Goal: Task Accomplishment & Management: Manage account settings

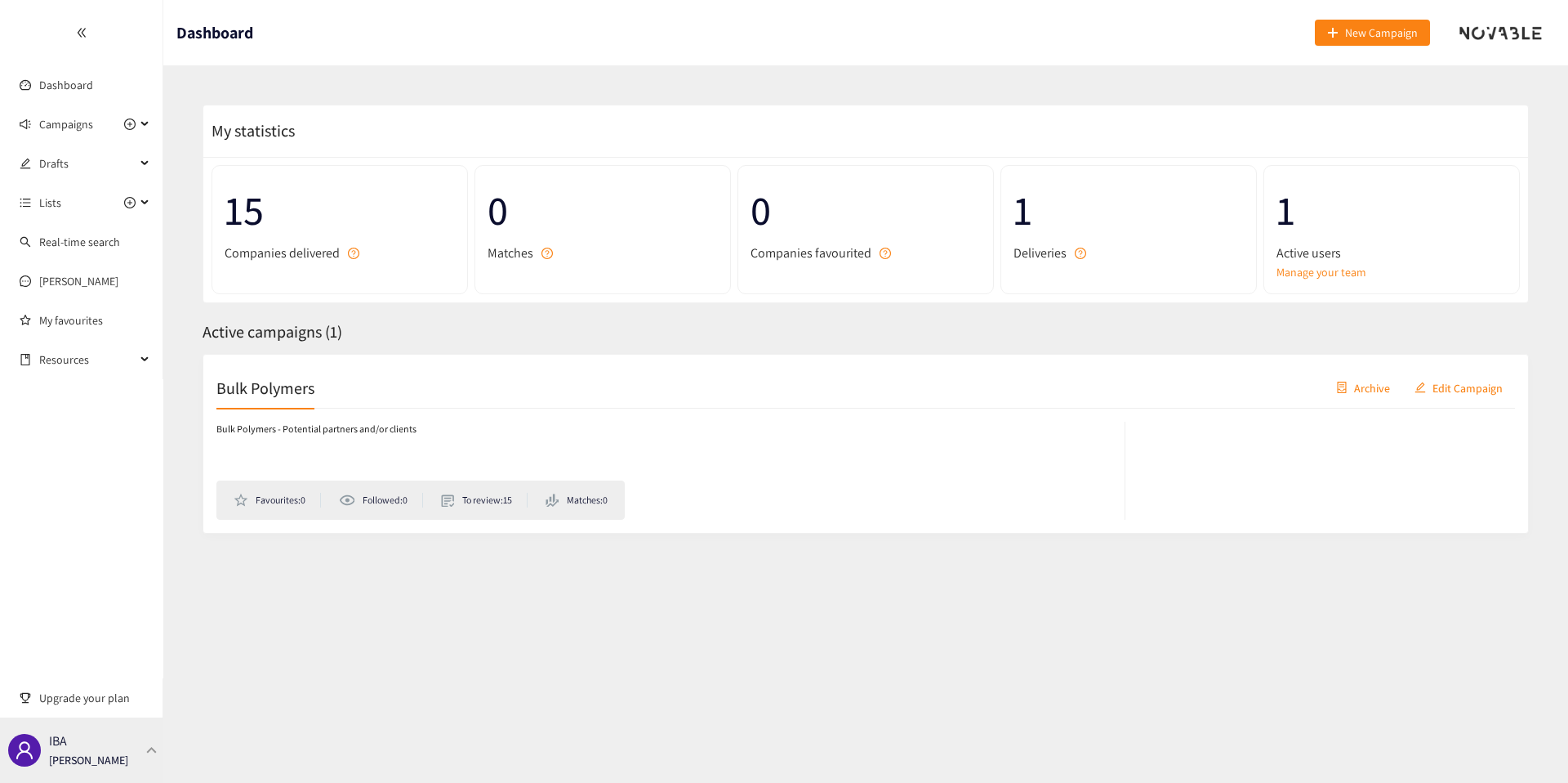
click at [107, 738] on div "IBA [PERSON_NAME]" at bounding box center [89, 750] width 79 height 25
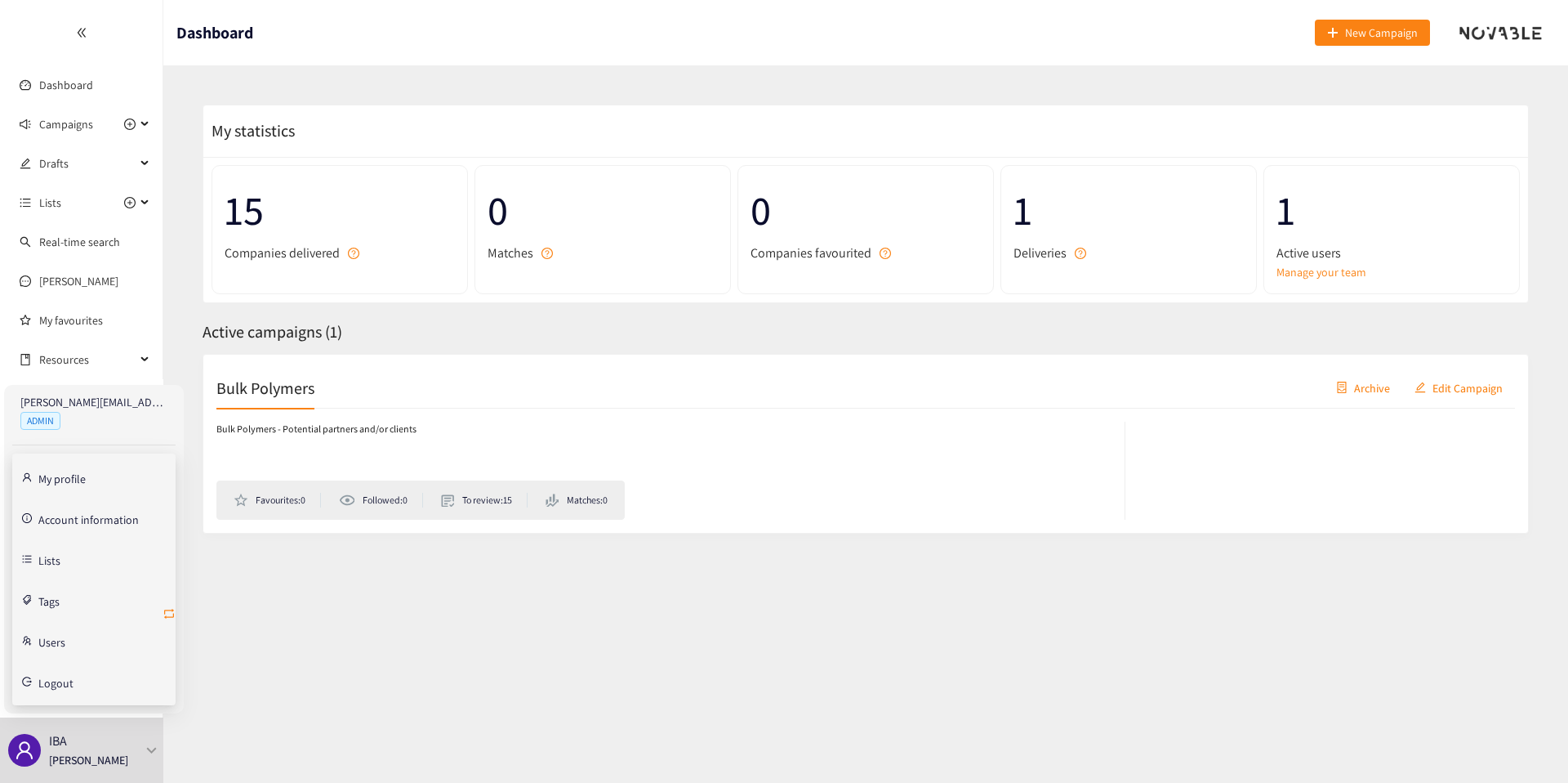
click at [169, 615] on icon "retweet" at bounding box center [169, 614] width 13 height 13
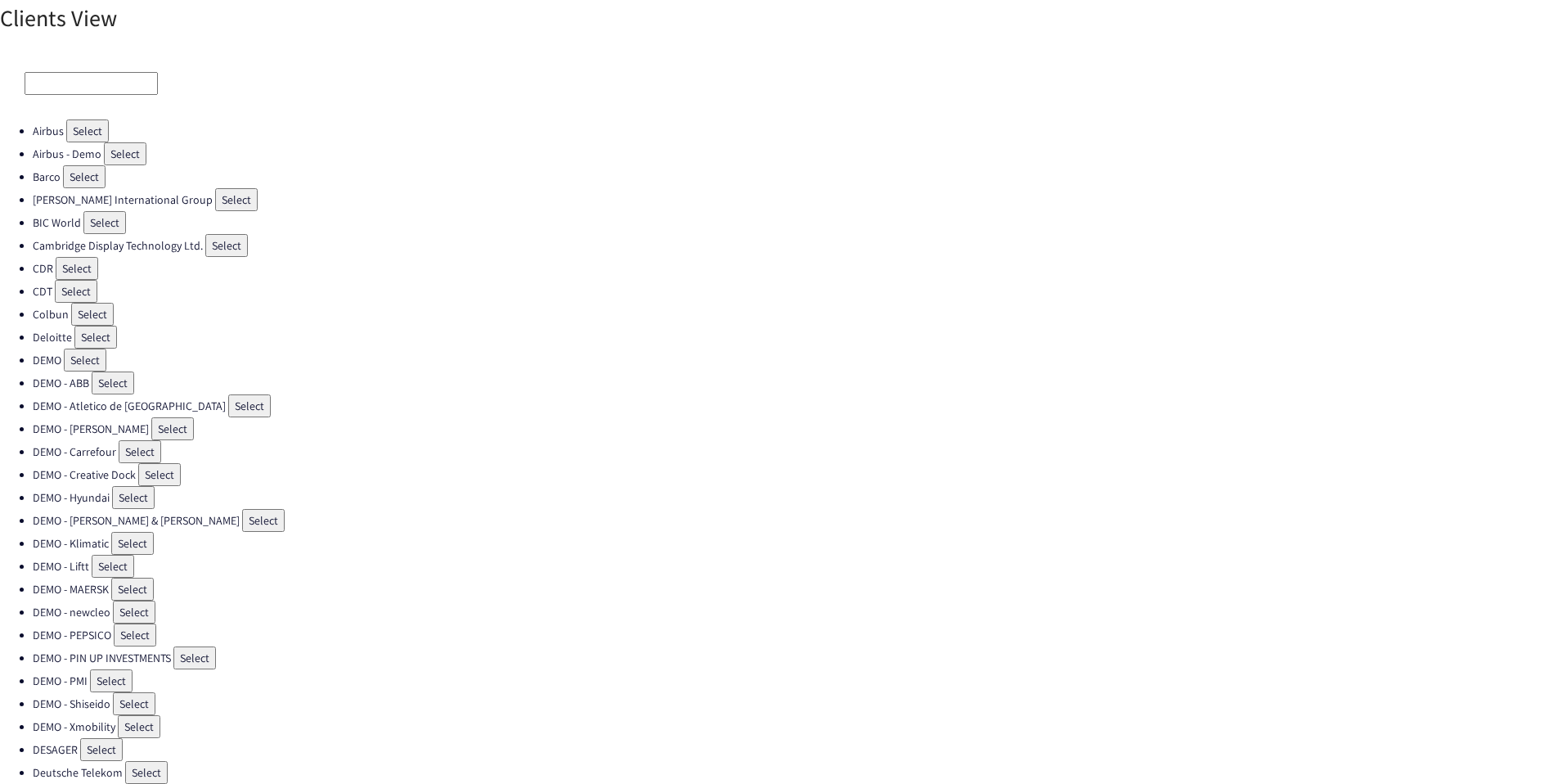
click at [72, 81] on input at bounding box center [91, 83] width 133 height 23
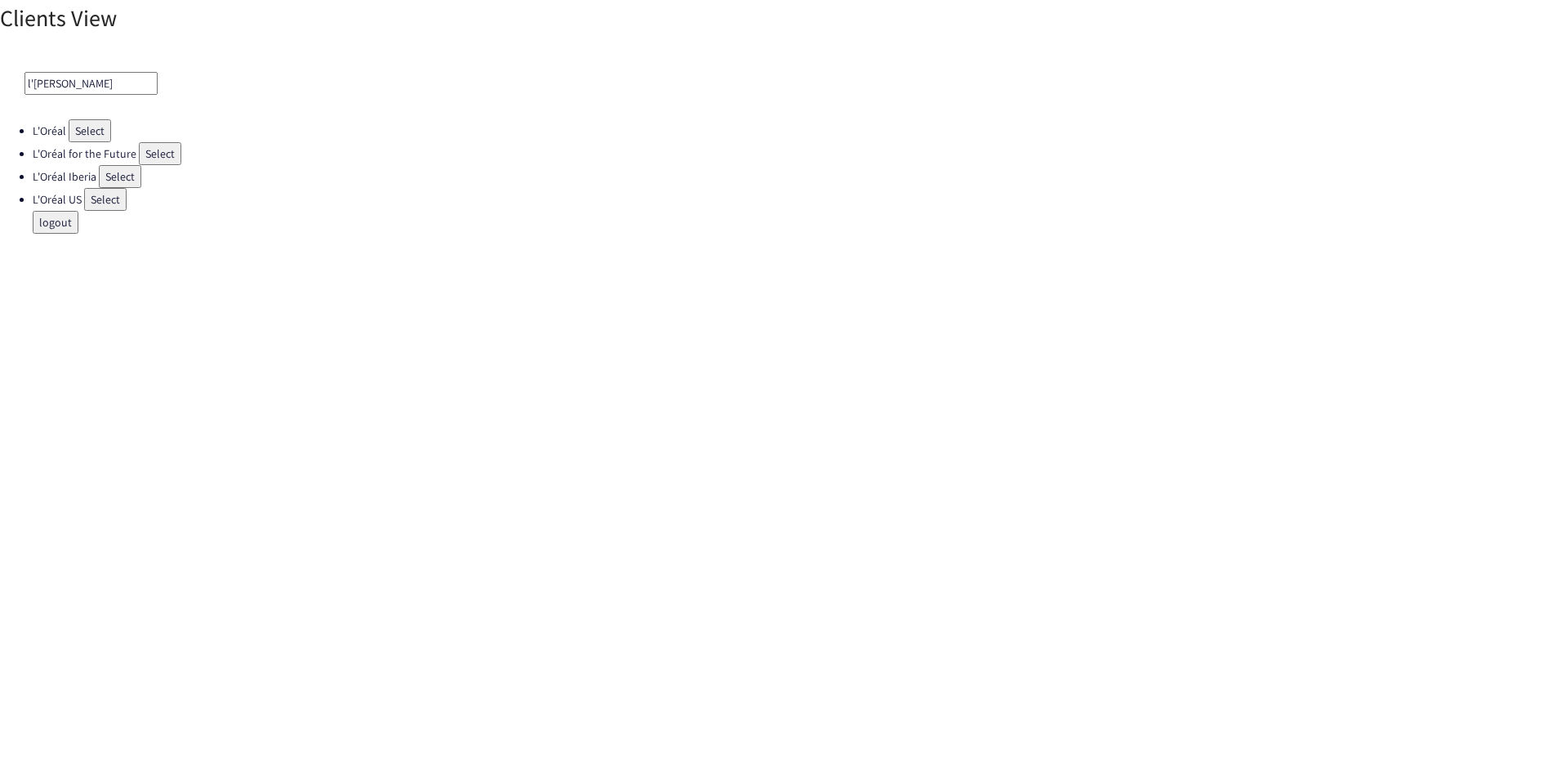
type input "l'oréa"
click at [98, 193] on button "Select" at bounding box center [105, 199] width 43 height 23
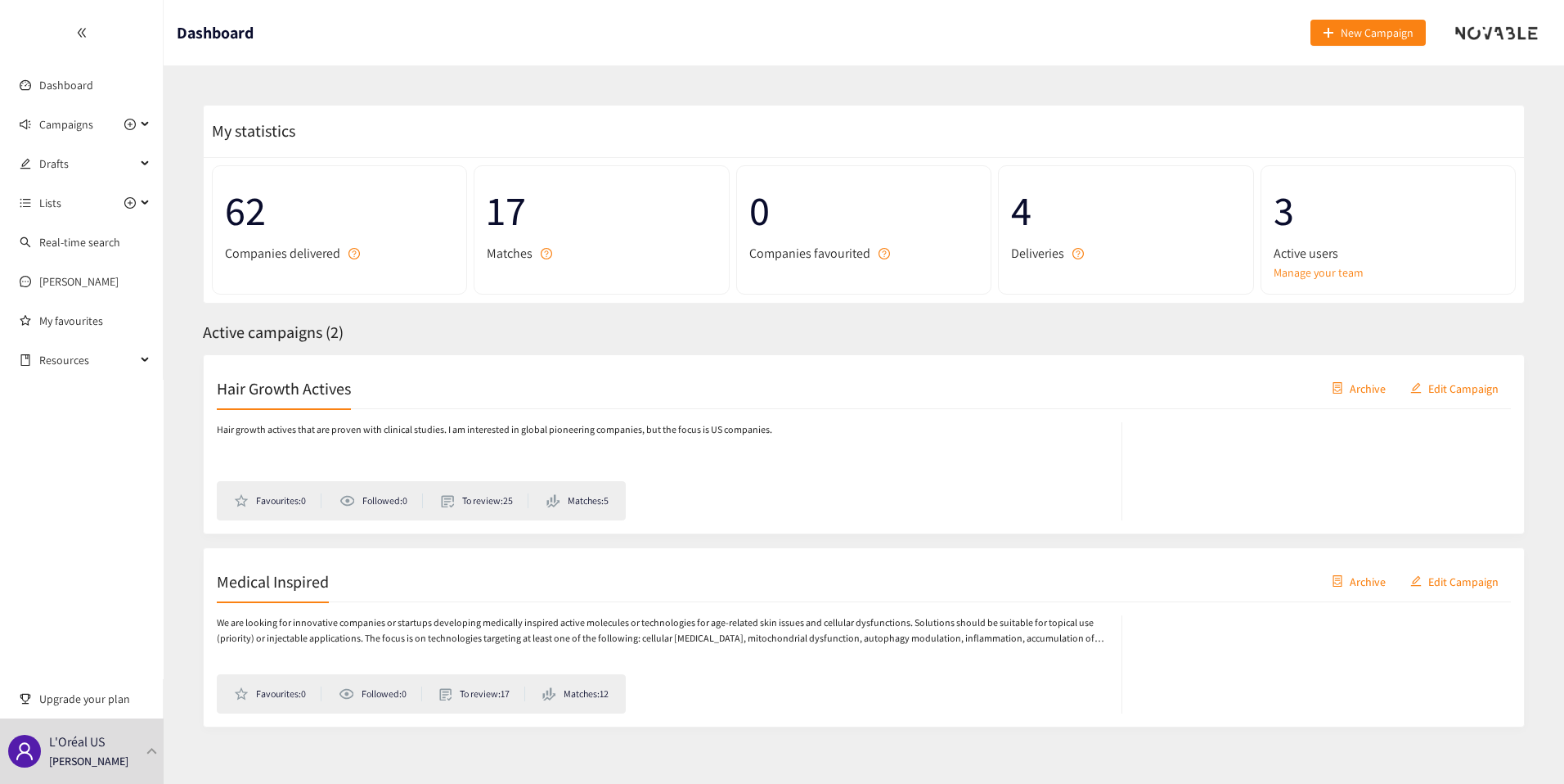
click at [258, 390] on h2 "Hair Growth Actives" at bounding box center [283, 388] width 134 height 23
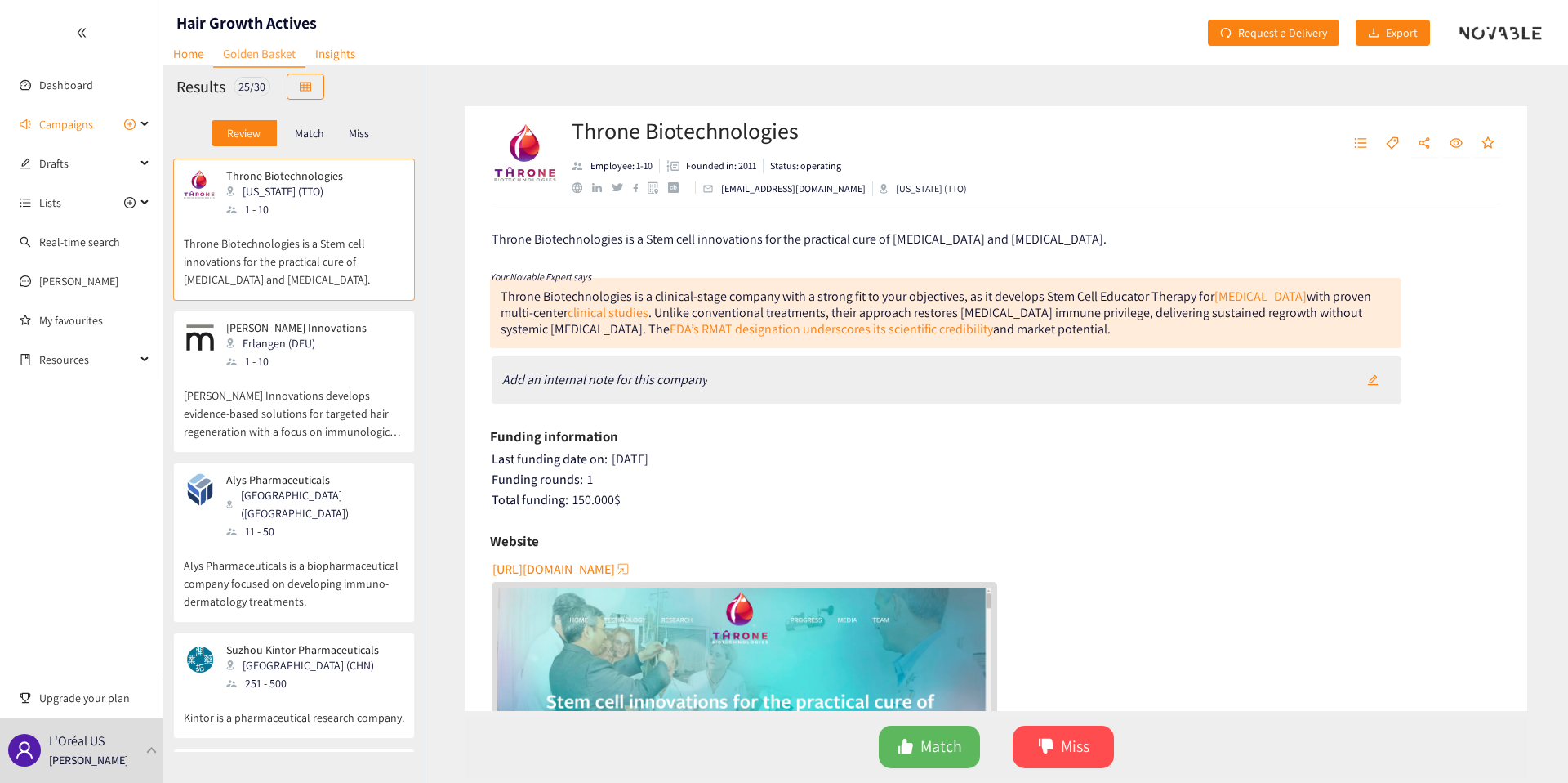
click at [309, 146] on div "Match" at bounding box center [309, 133] width 65 height 26
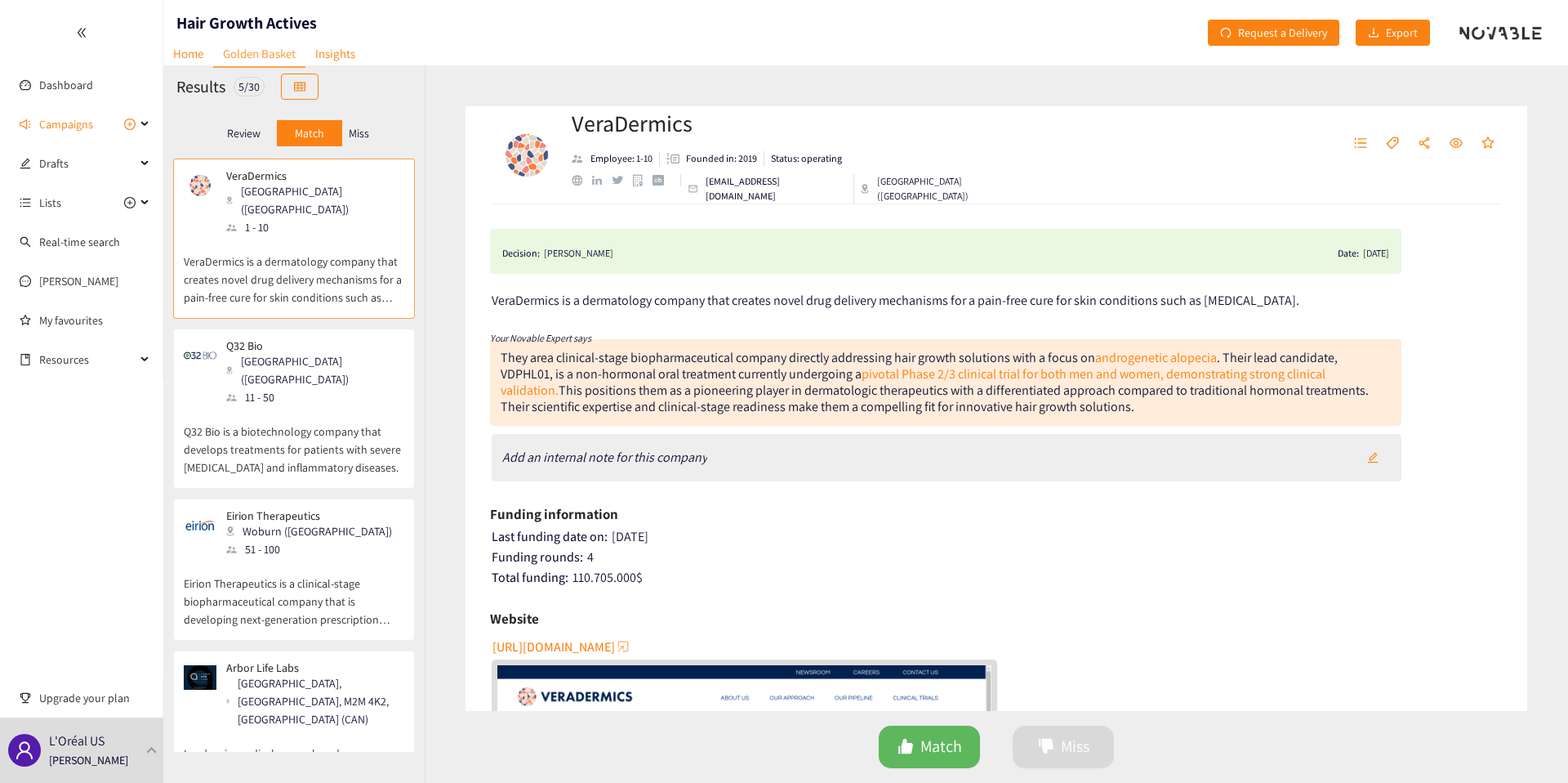
click at [361, 137] on p "Miss" at bounding box center [358, 133] width 21 height 13
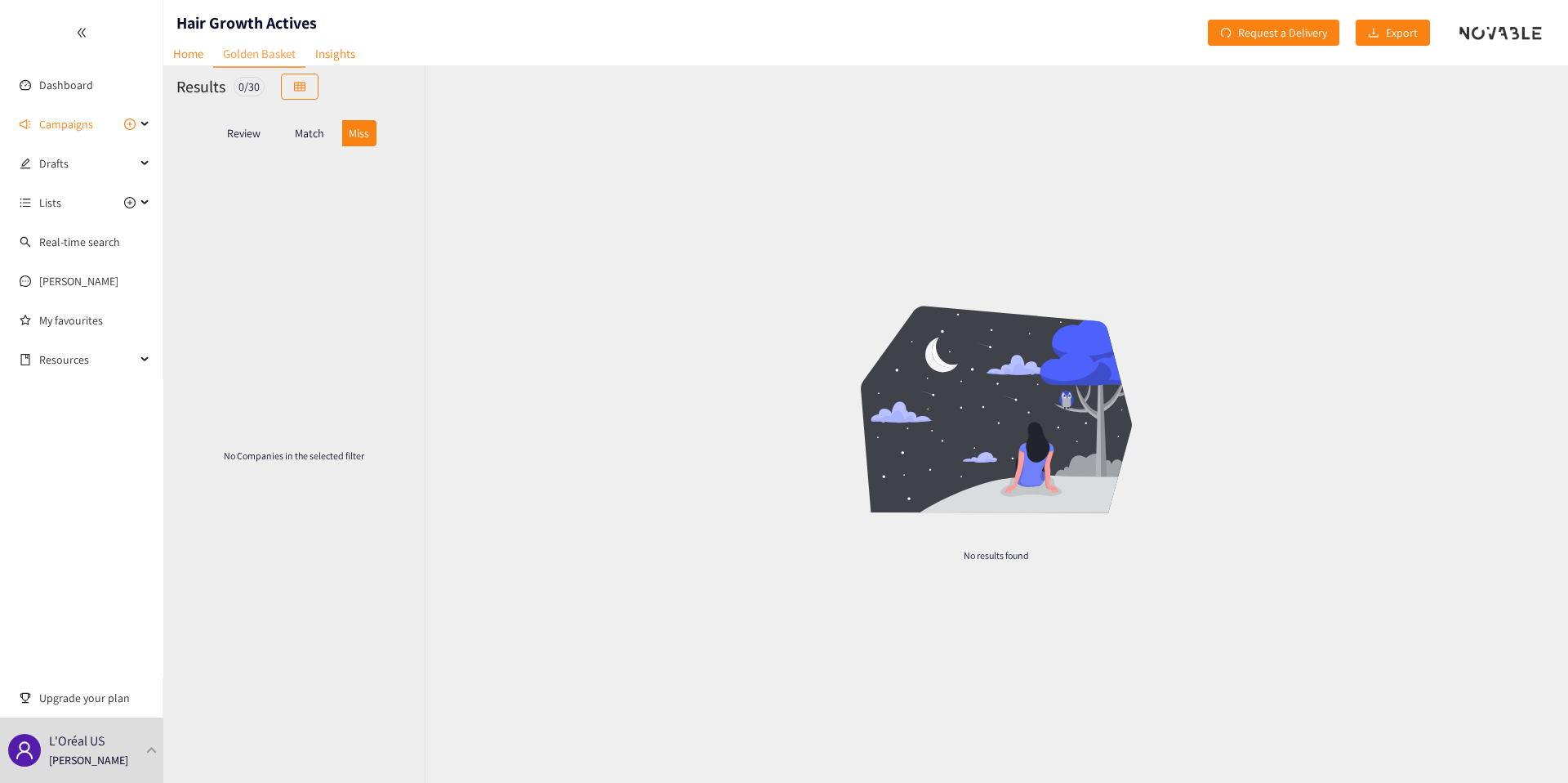
click at [317, 135] on p "Match" at bounding box center [310, 133] width 30 height 13
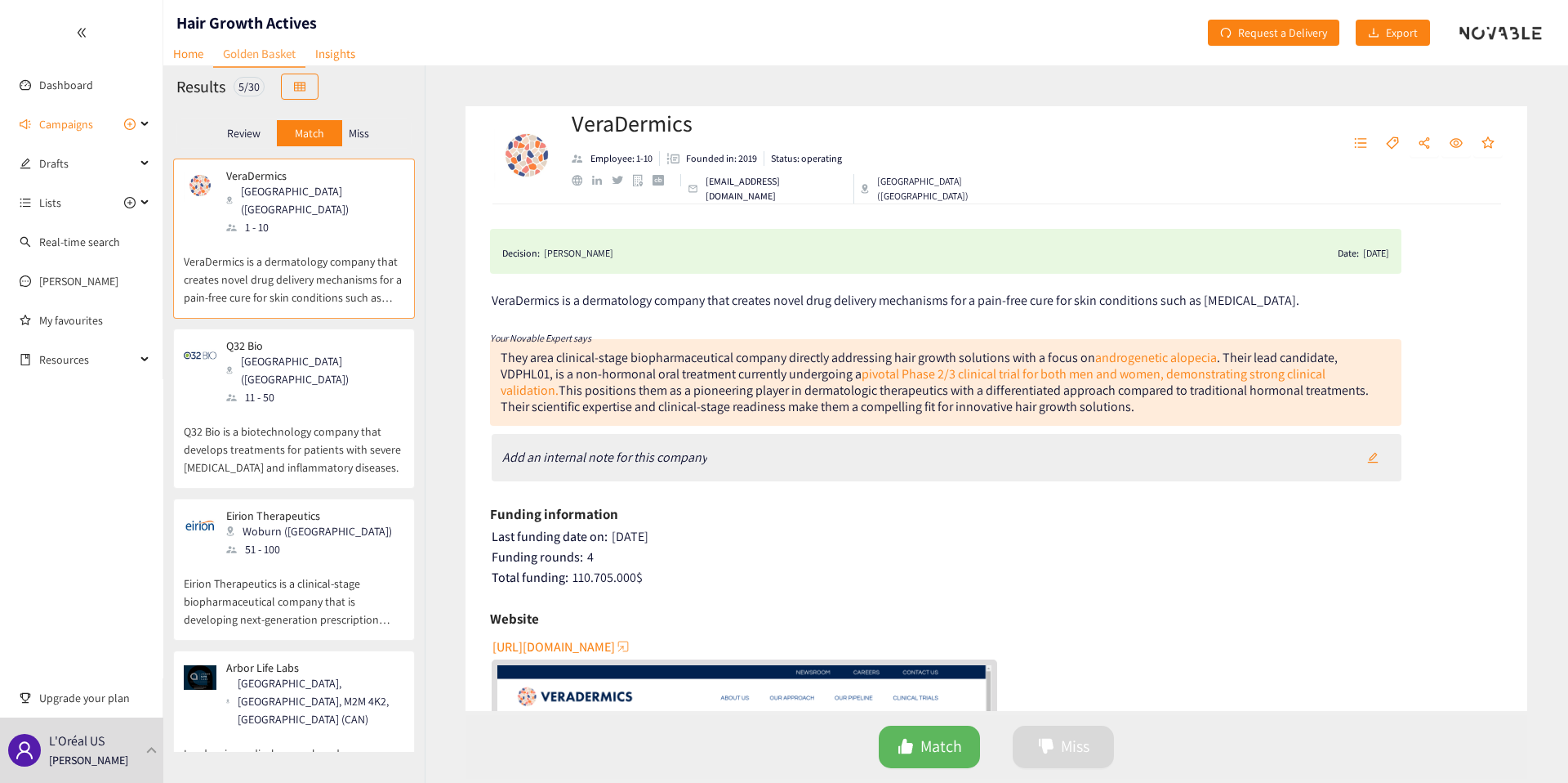
click at [277, 140] on div "Match" at bounding box center [309, 133] width 65 height 26
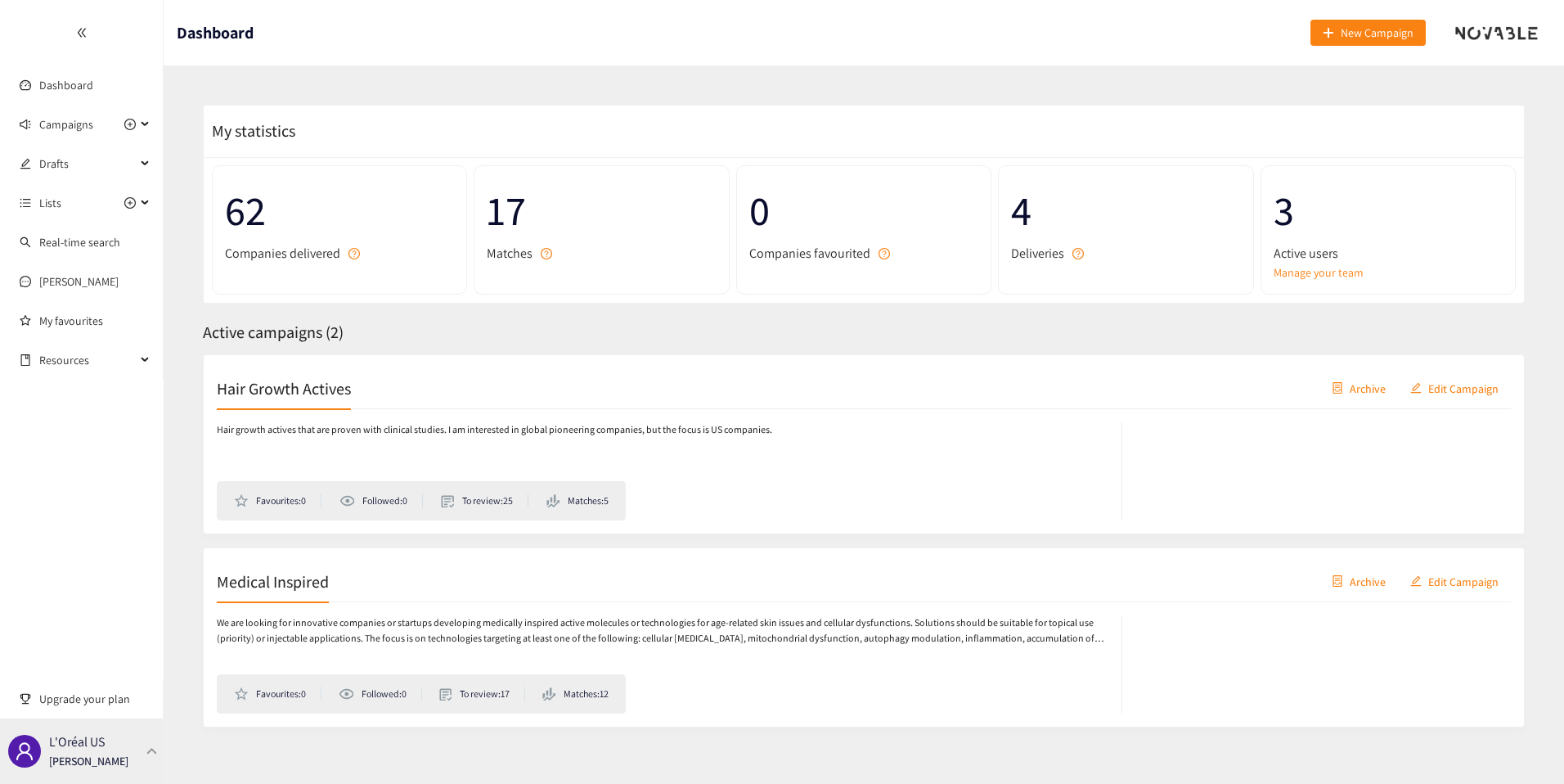
click at [119, 755] on p "[PERSON_NAME]" at bounding box center [89, 761] width 79 height 18
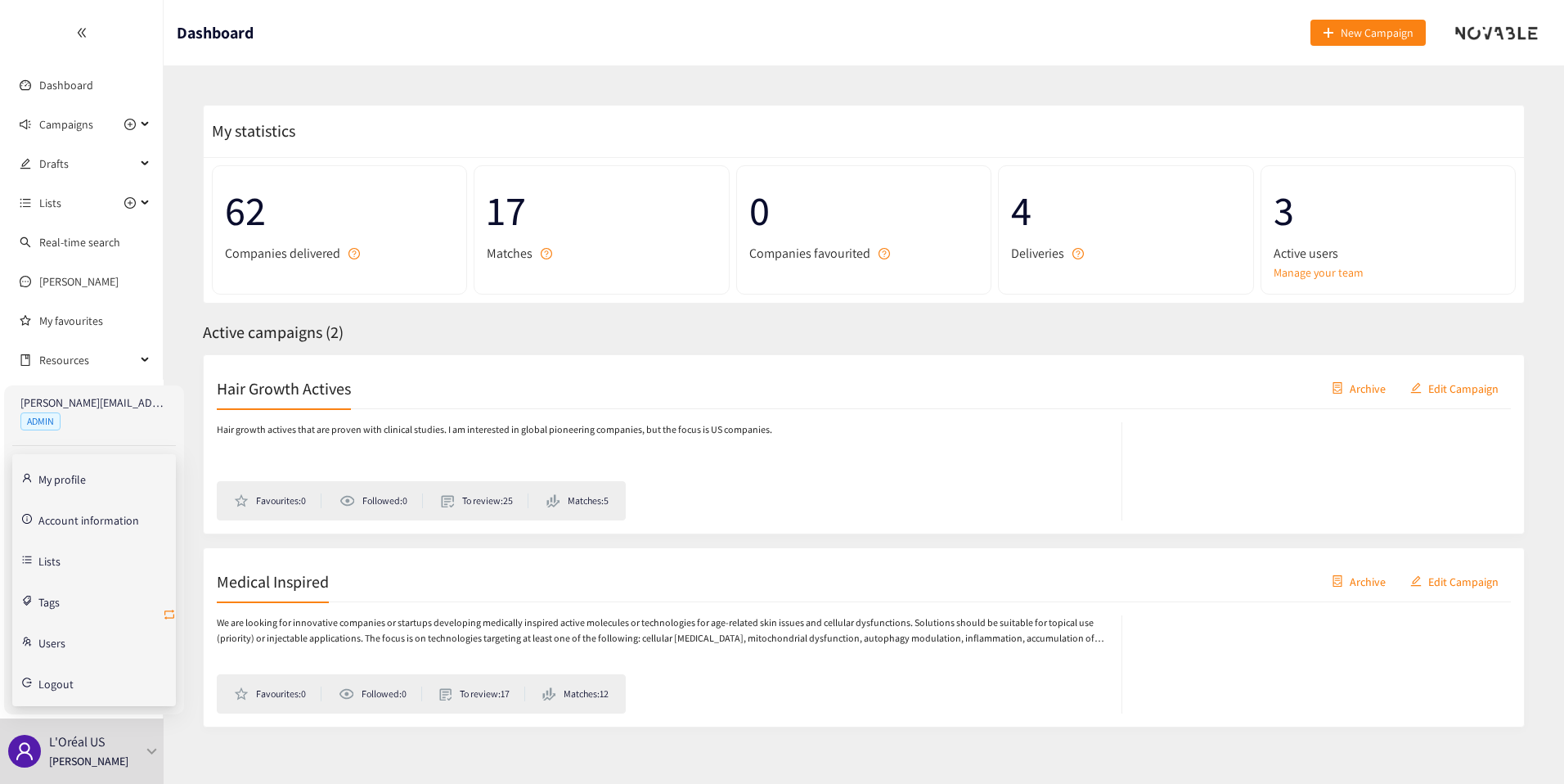
click at [172, 617] on icon "retweet" at bounding box center [170, 614] width 10 height 10
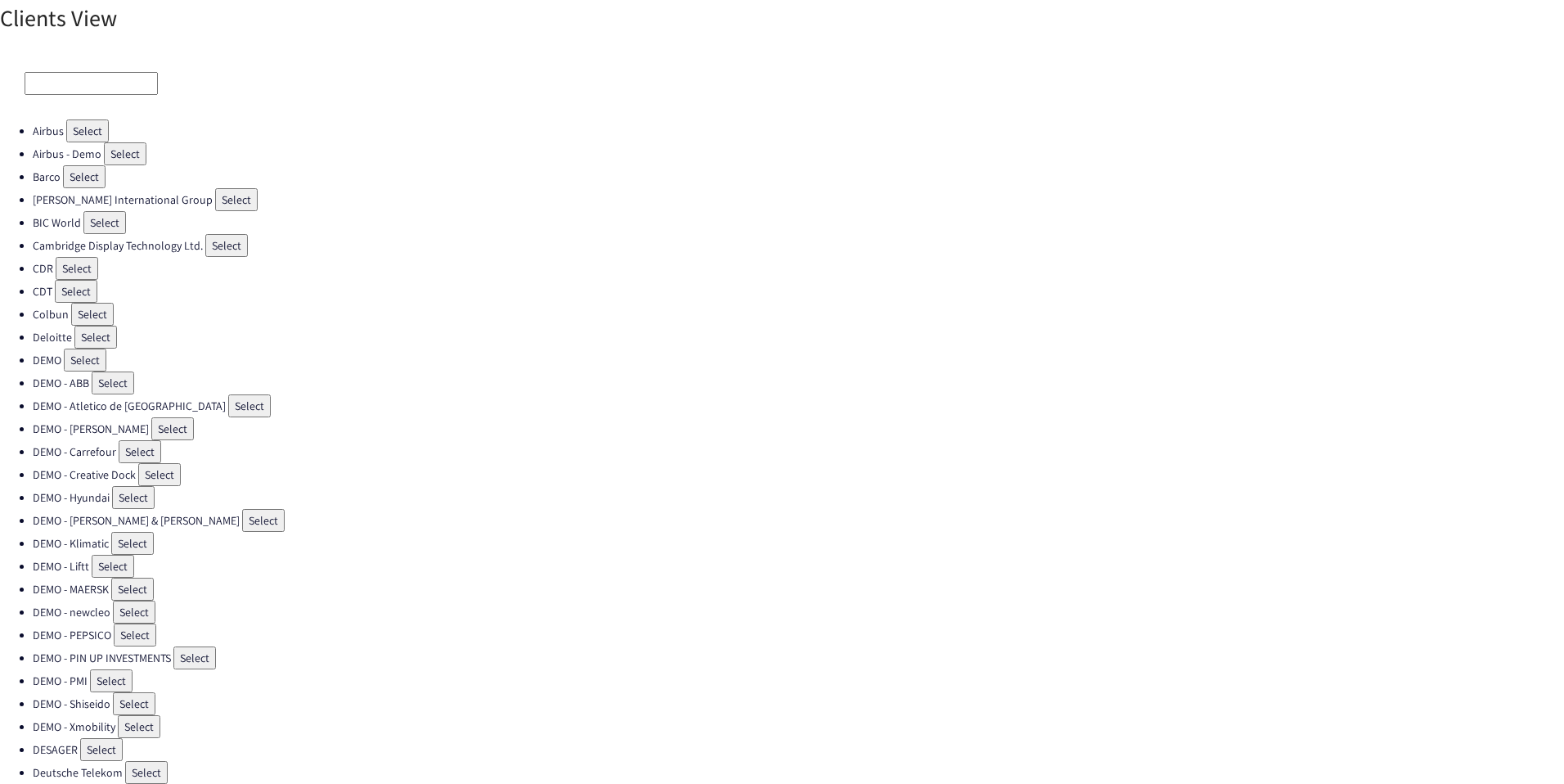
click at [90, 86] on input at bounding box center [91, 83] width 133 height 23
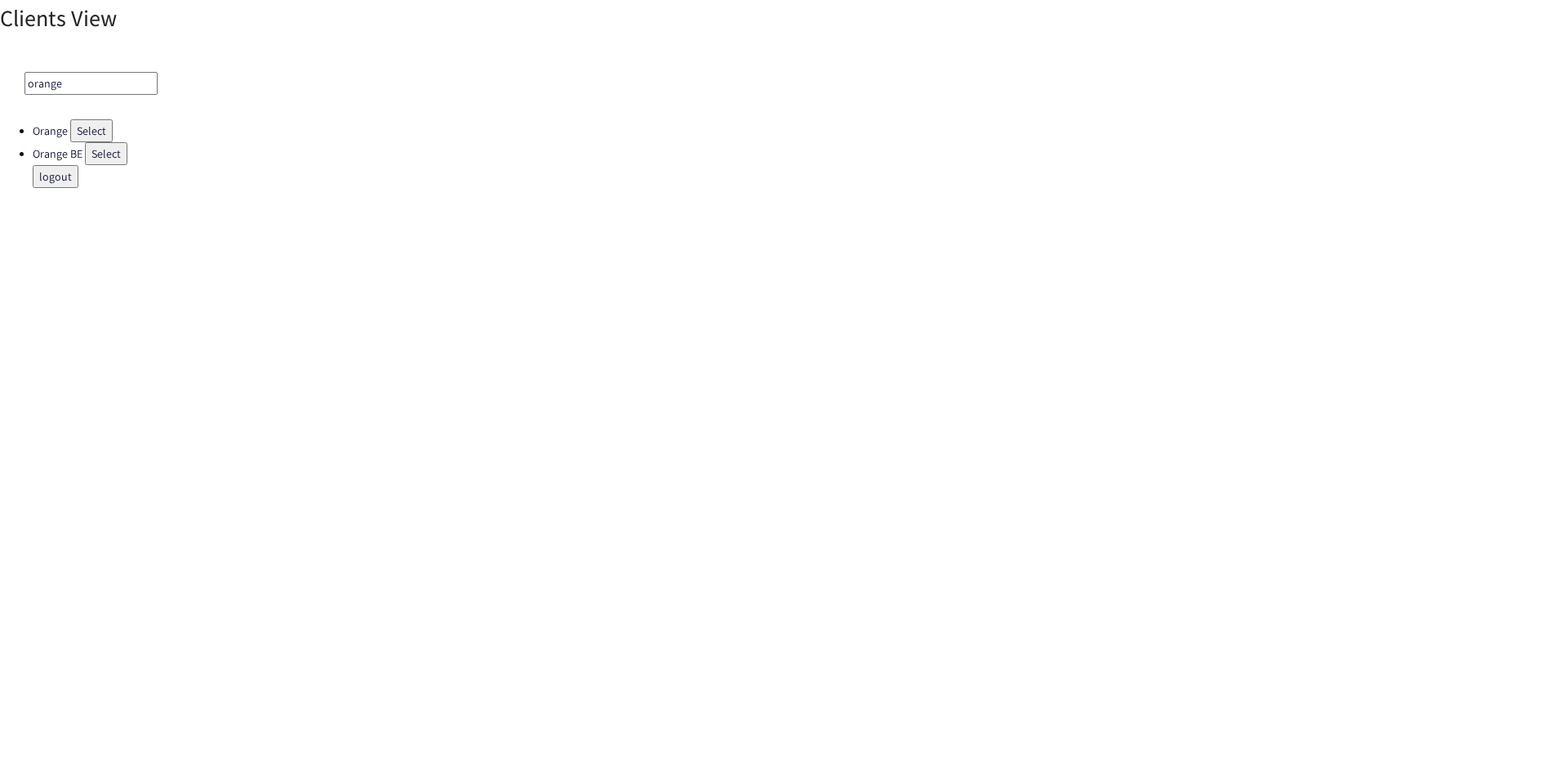
type input "orange"
click at [83, 126] on button "Select" at bounding box center [91, 131] width 43 height 23
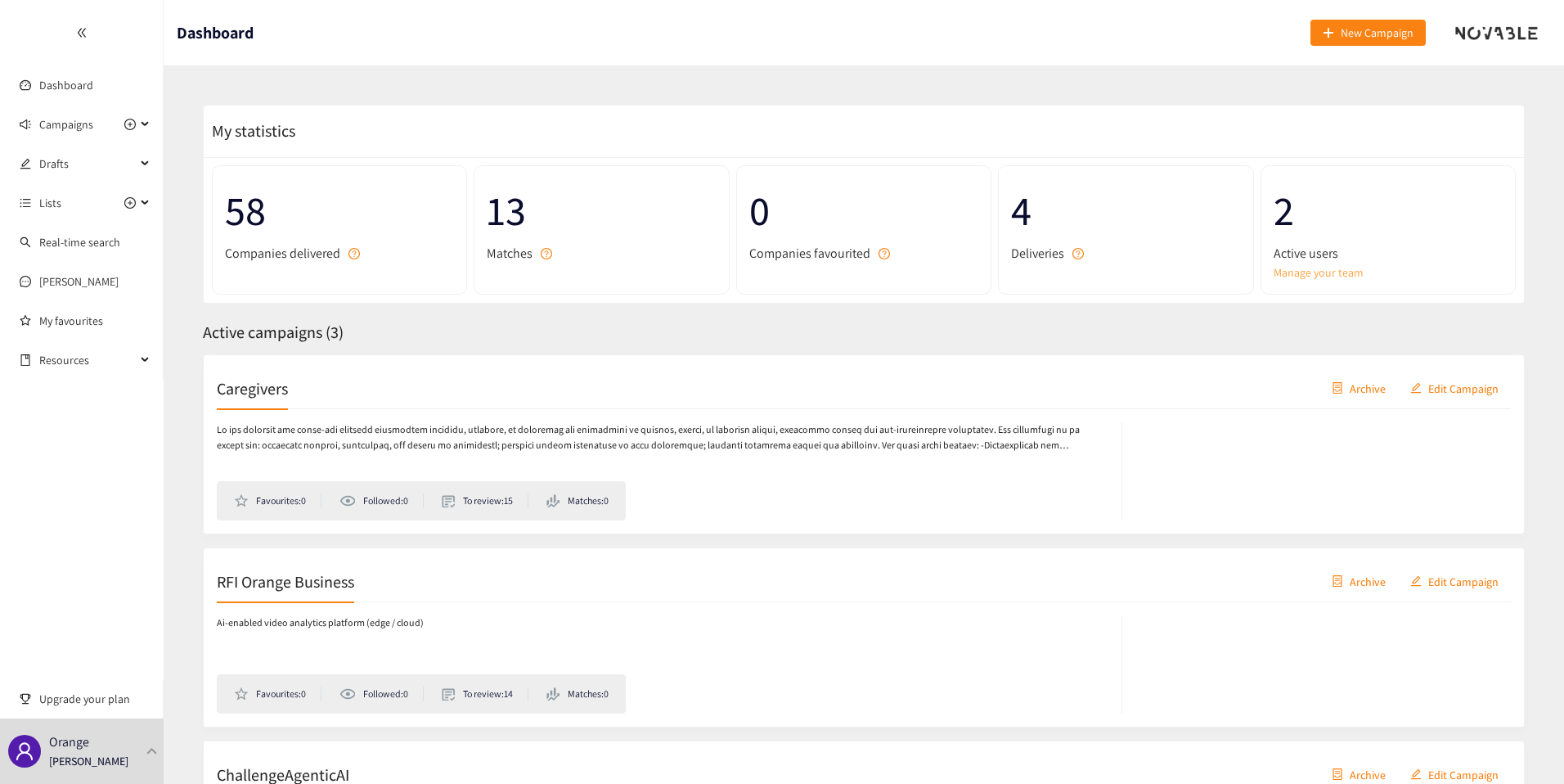
click at [1336, 269] on link "Manage your team" at bounding box center [1389, 273] width 229 height 18
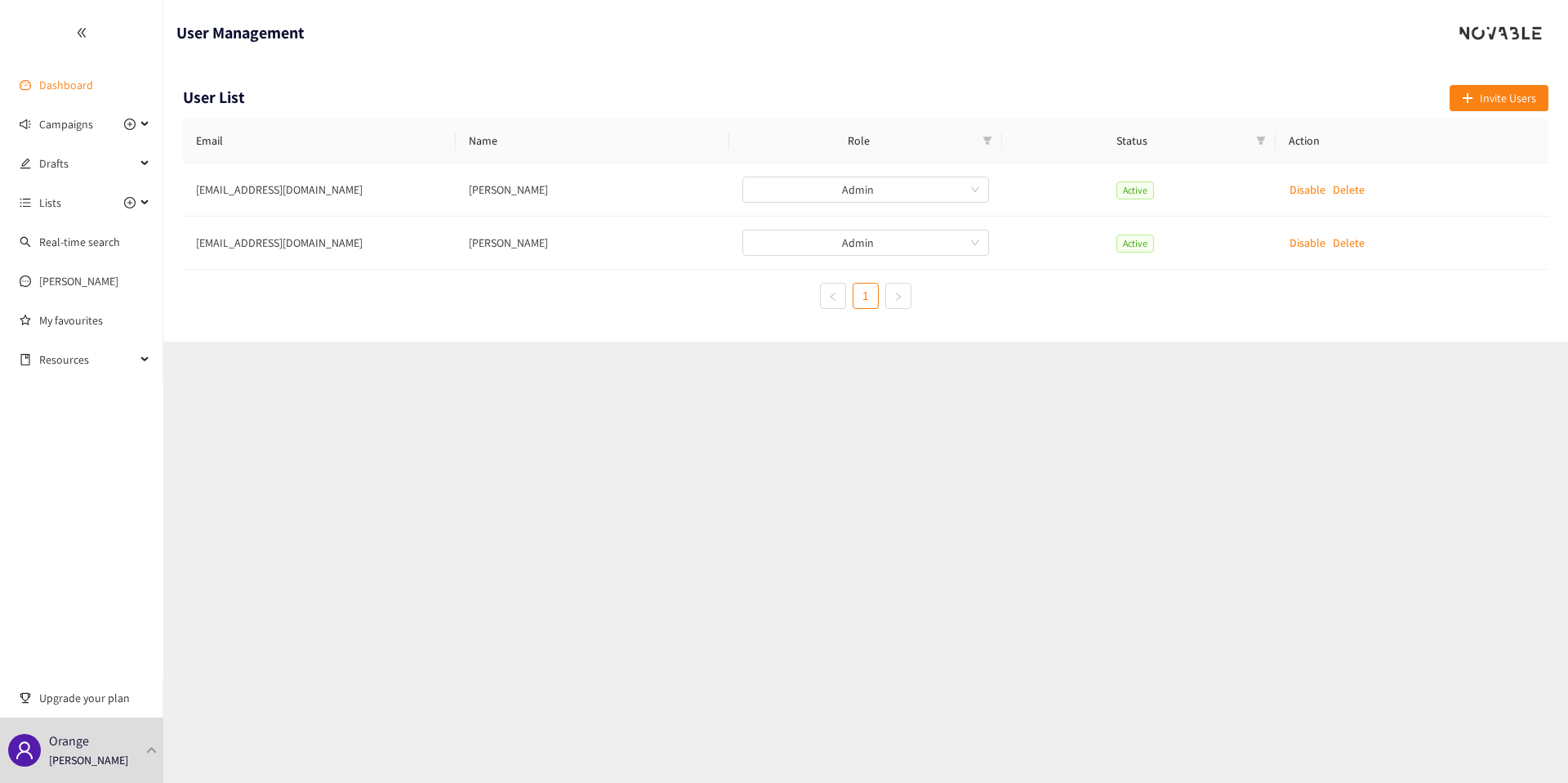
click at [76, 86] on link "Dashboard" at bounding box center [67, 85] width 54 height 15
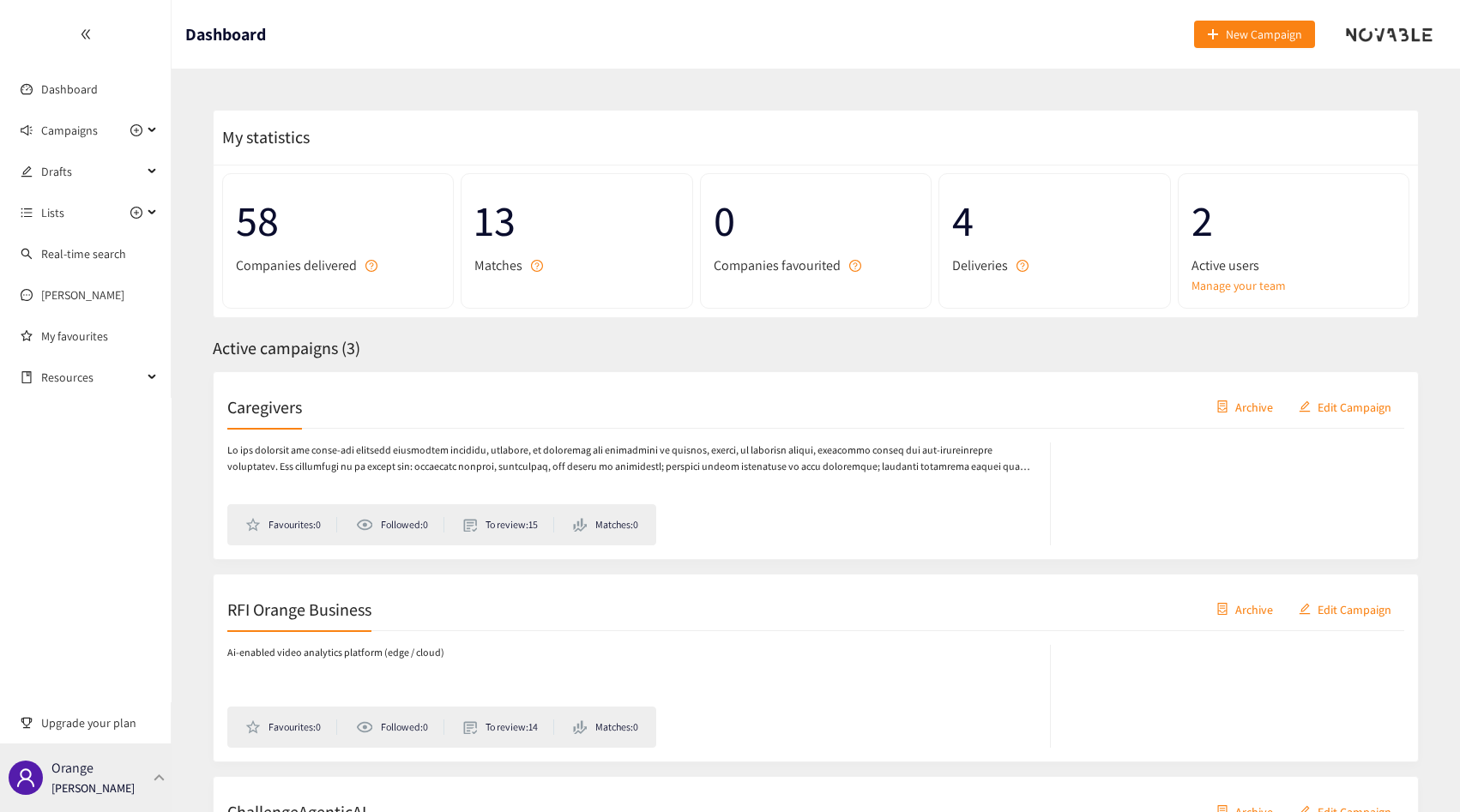
click at [136, 759] on div "Orange [PERSON_NAME]" at bounding box center [85, 777] width 172 height 68
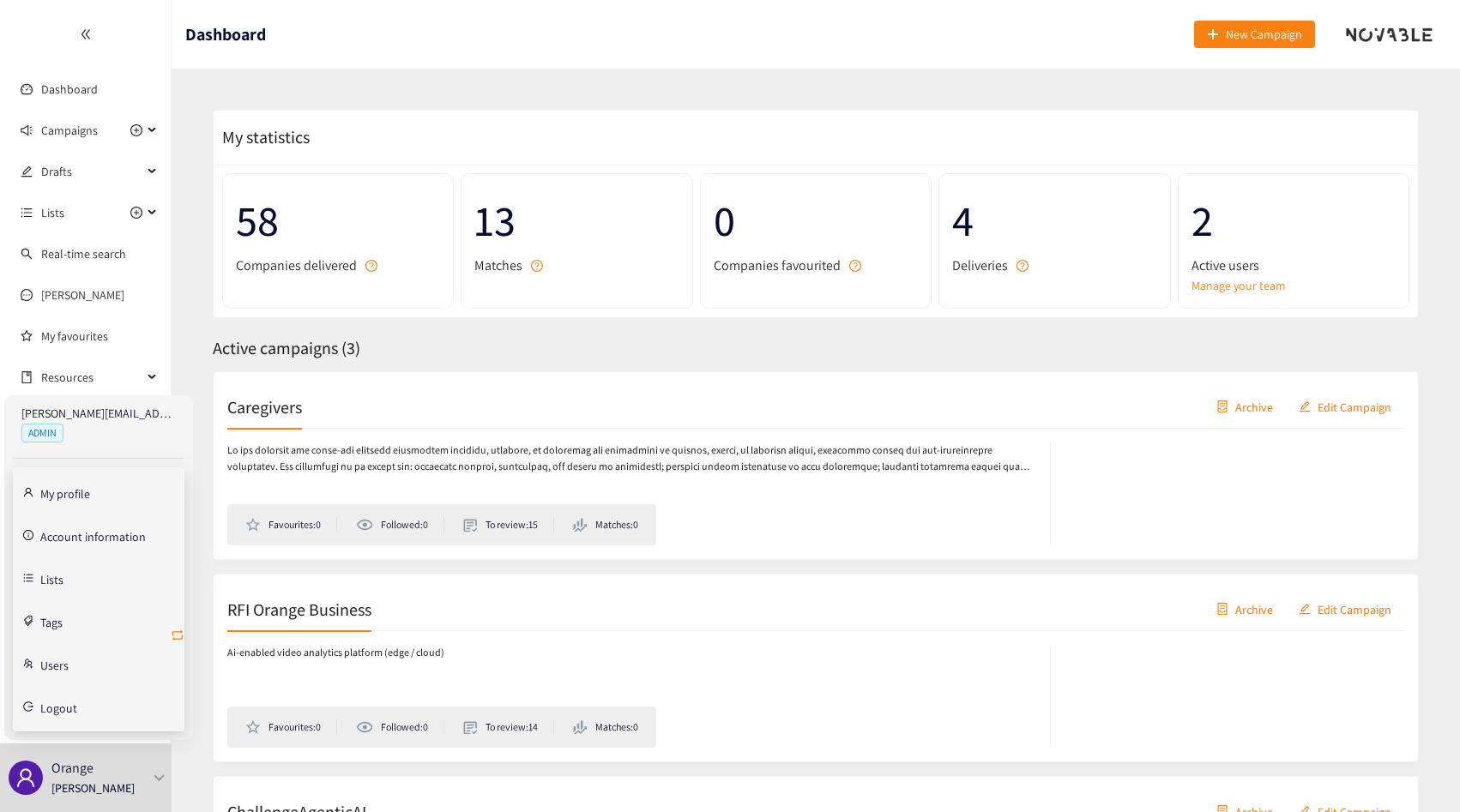
click at [177, 632] on icon "retweet" at bounding box center [178, 635] width 14 height 14
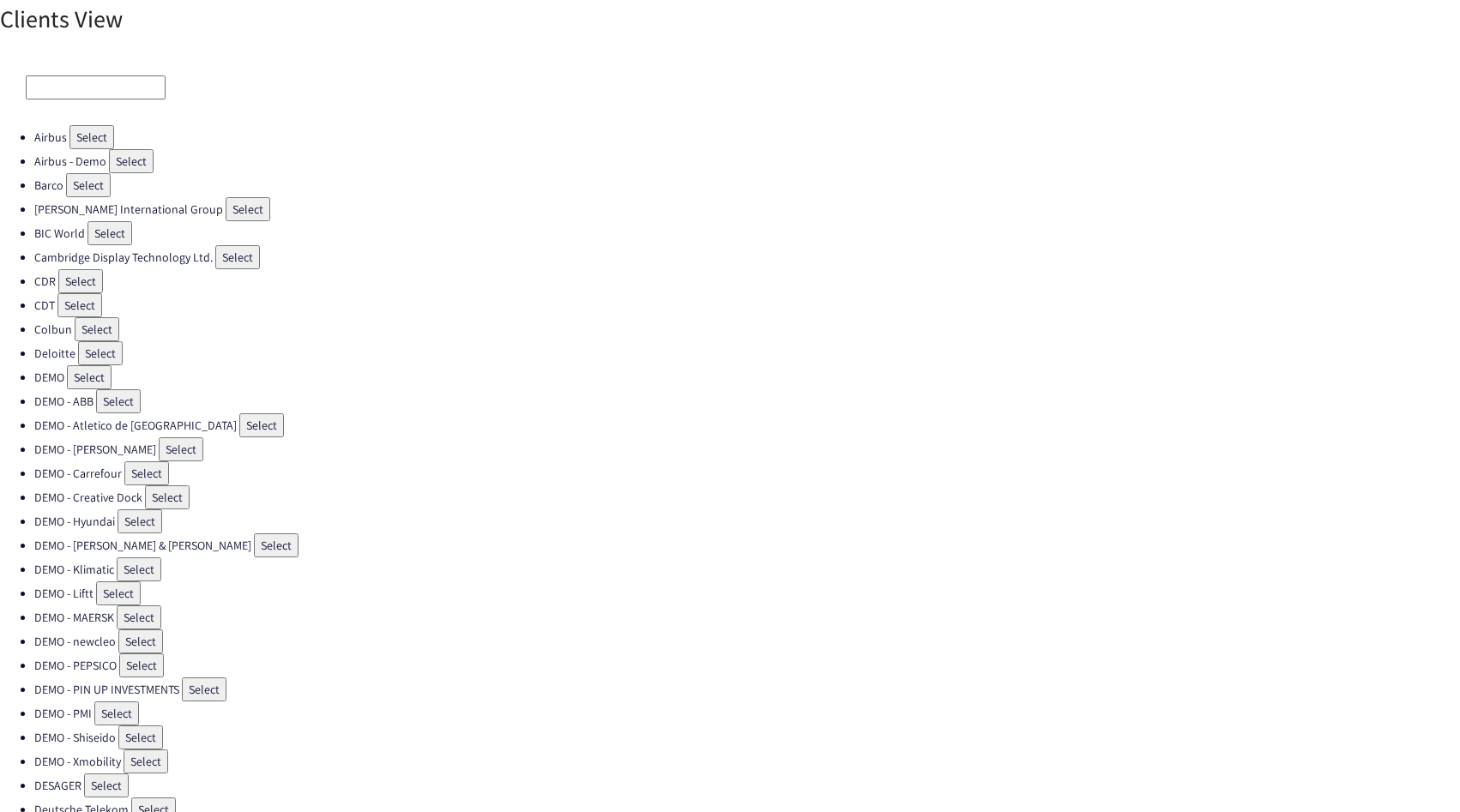
click at [119, 104] on div at bounding box center [730, 87] width 1460 height 75
click at [119, 94] on input at bounding box center [96, 87] width 140 height 24
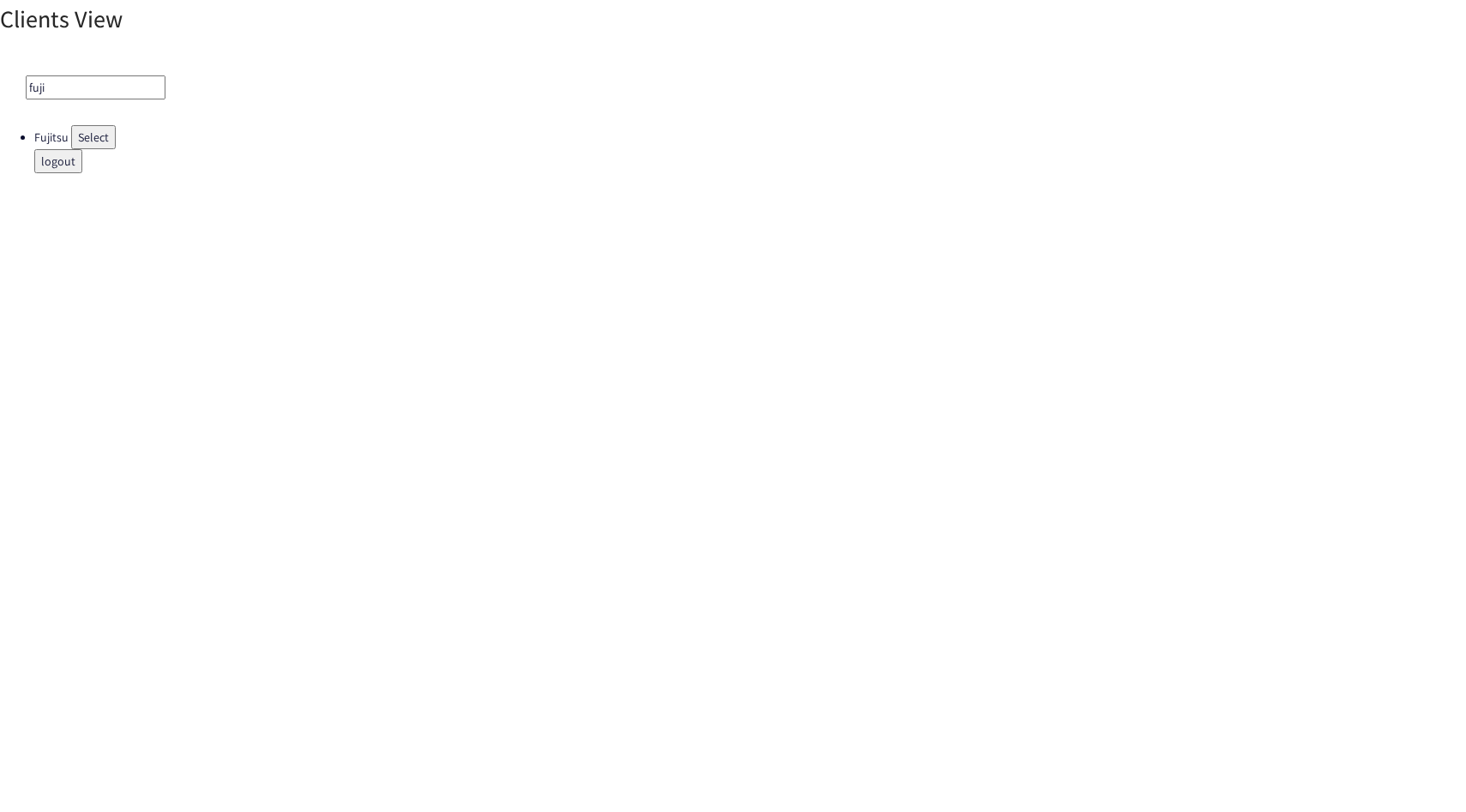
type input "fuji"
click at [85, 129] on button "Select" at bounding box center [93, 137] width 45 height 24
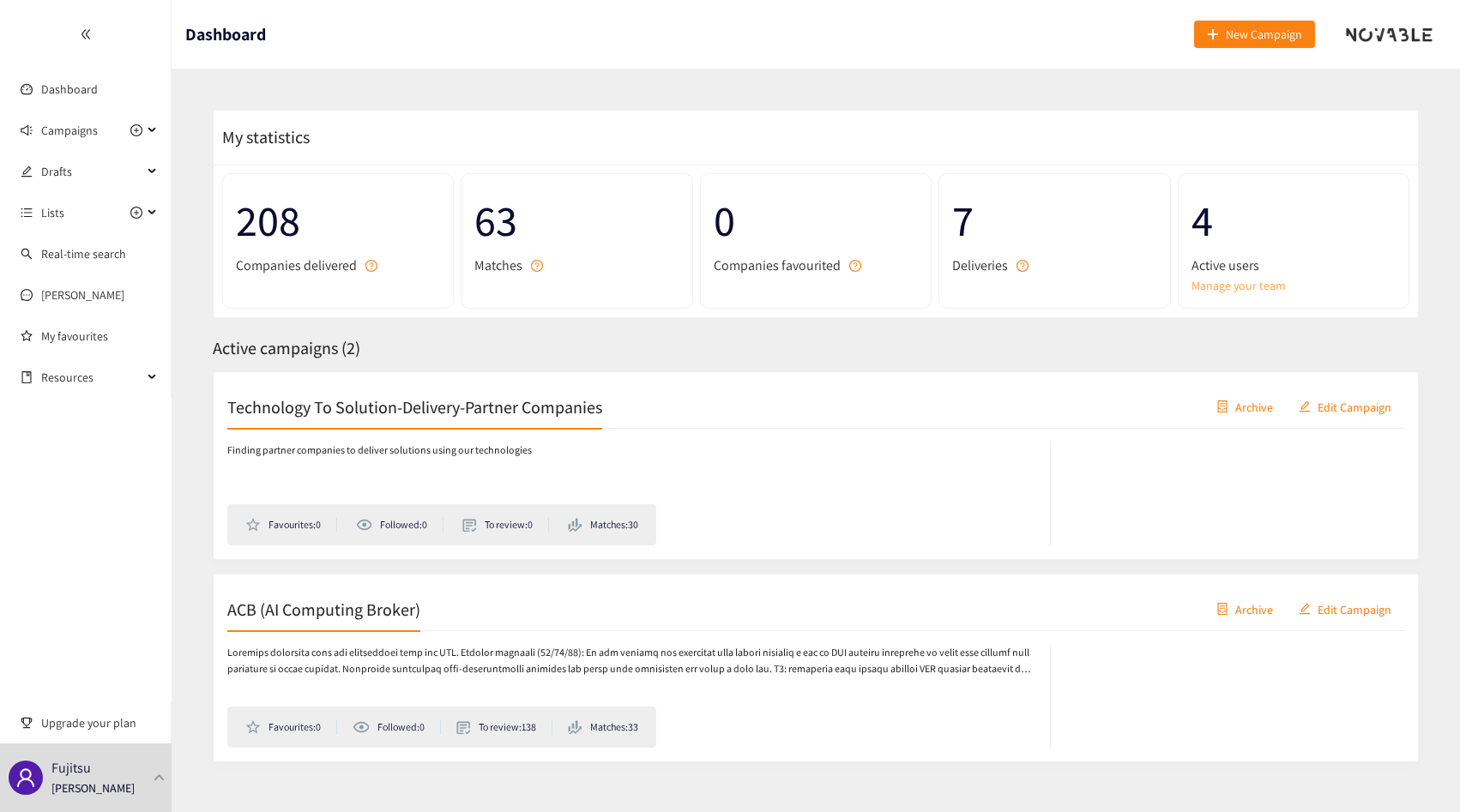
click at [1232, 282] on link "Manage your team" at bounding box center [1293, 286] width 204 height 19
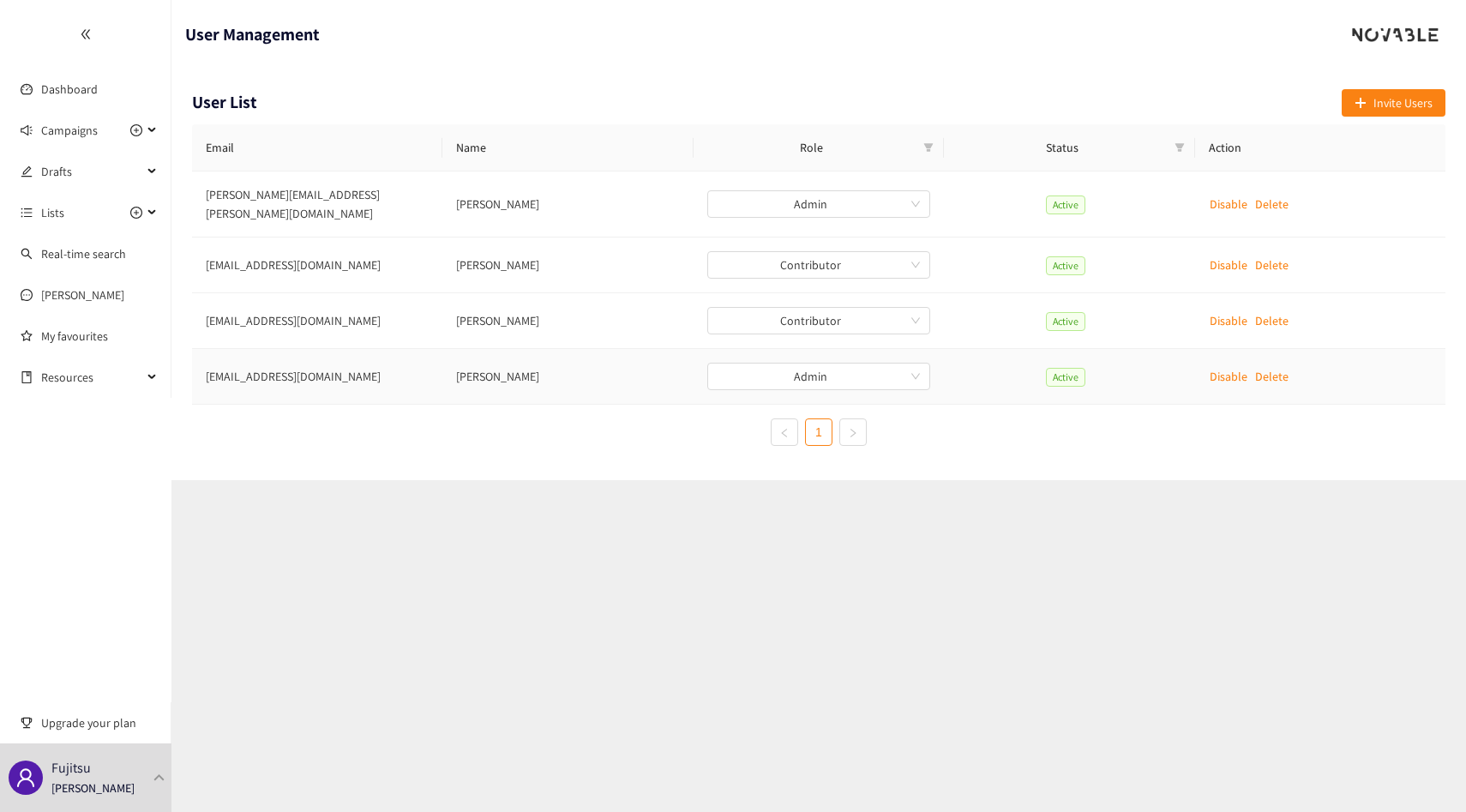
click at [488, 369] on td "[PERSON_NAME]" at bounding box center [568, 376] width 250 height 56
copy td "[PERSON_NAME]"
click at [467, 307] on td "[PERSON_NAME]" at bounding box center [568, 321] width 250 height 56
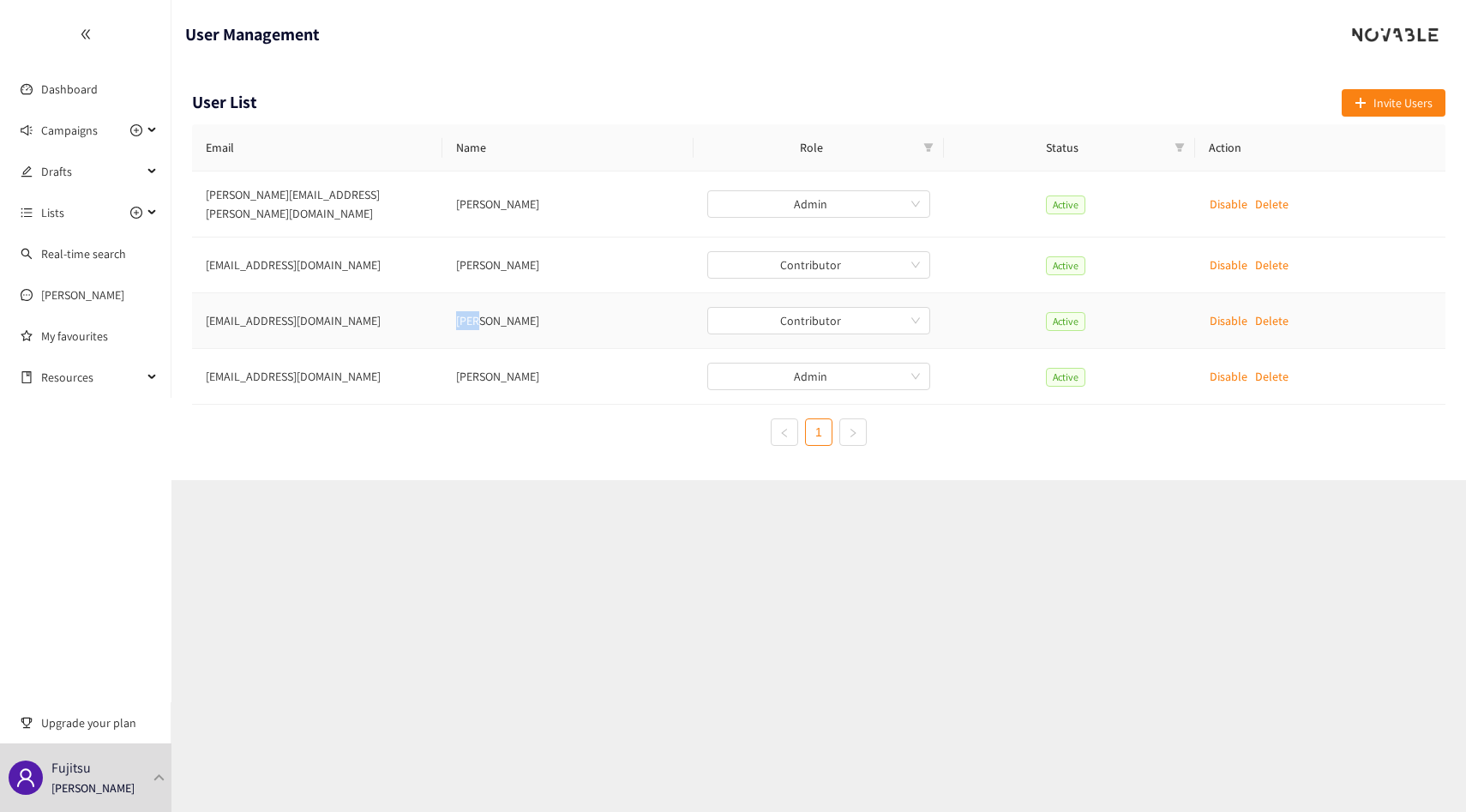
click at [467, 307] on td "[PERSON_NAME]" at bounding box center [568, 321] width 250 height 56
copy td "[PERSON_NAME]"
click at [471, 250] on td "[PERSON_NAME]" at bounding box center [568, 265] width 250 height 56
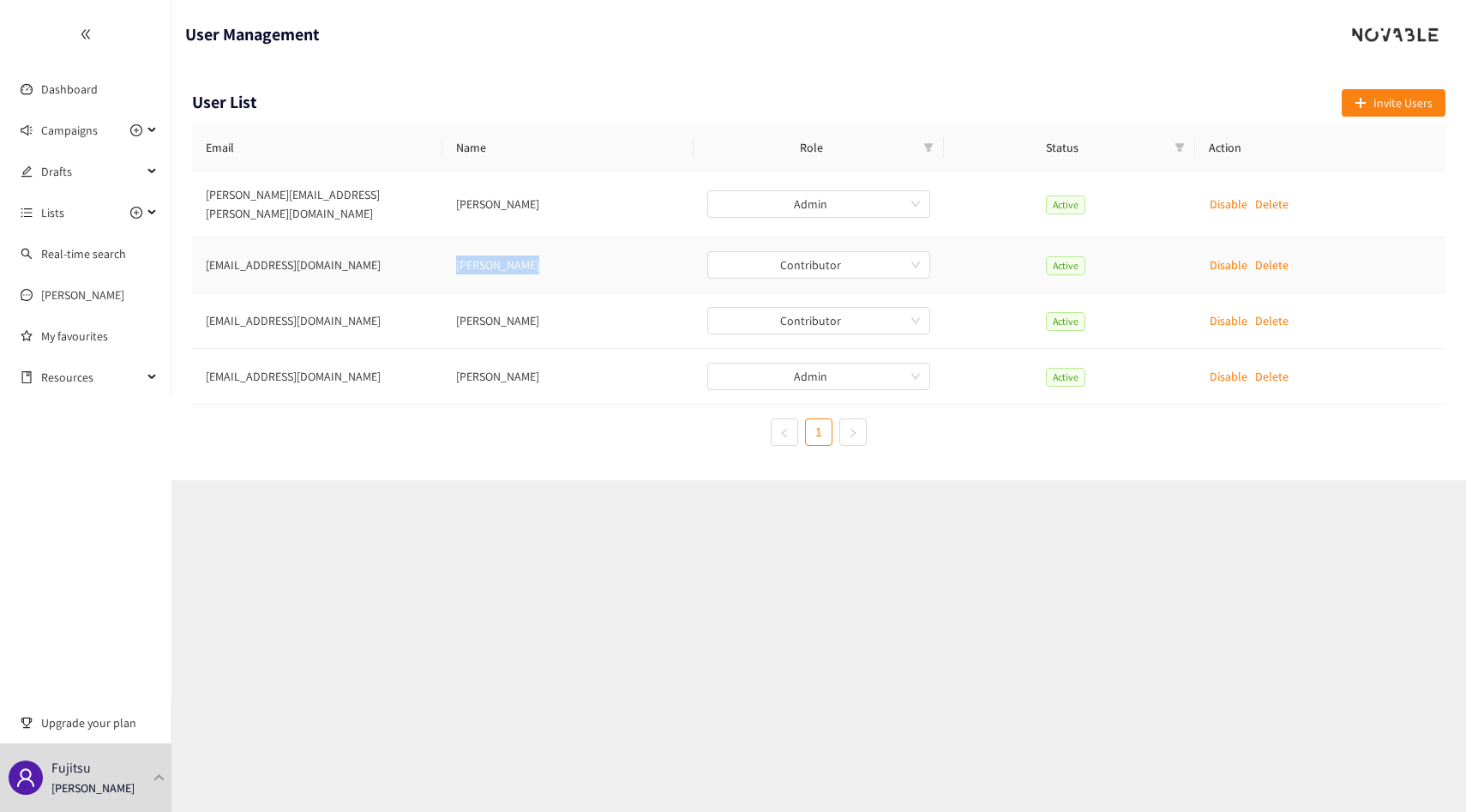
click at [471, 250] on td "[PERSON_NAME]" at bounding box center [568, 265] width 250 height 56
copy td "[PERSON_NAME]"
click at [489, 355] on td "[PERSON_NAME]" at bounding box center [568, 376] width 250 height 56
click at [482, 253] on td "[PERSON_NAME]" at bounding box center [568, 265] width 250 height 56
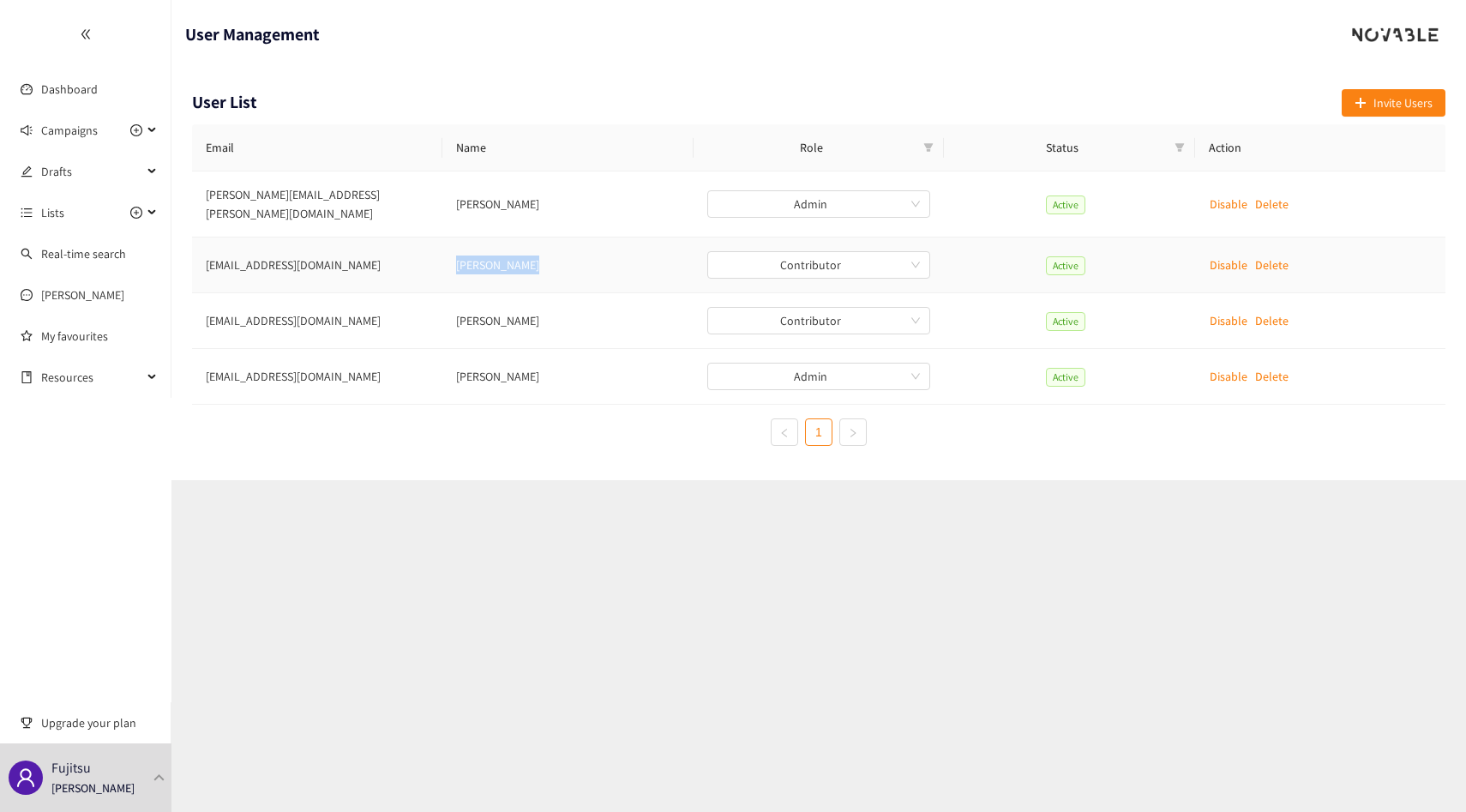
click at [482, 253] on td "[PERSON_NAME]" at bounding box center [568, 265] width 250 height 56
copy td "[PERSON_NAME]"
click at [144, 758] on div "Fujitsu [PERSON_NAME]" at bounding box center [85, 777] width 172 height 68
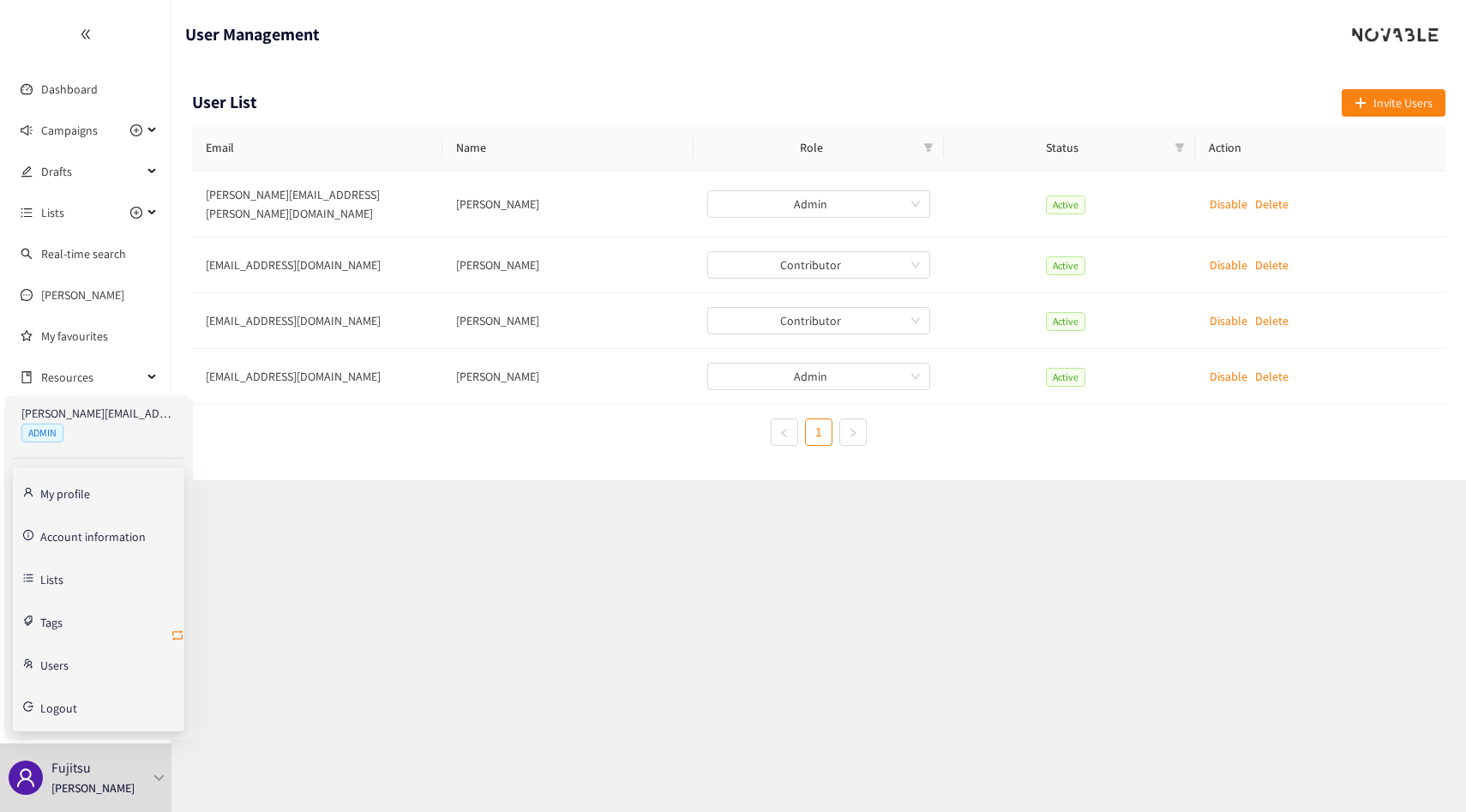
click at [173, 639] on icon "retweet" at bounding box center [178, 635] width 14 height 14
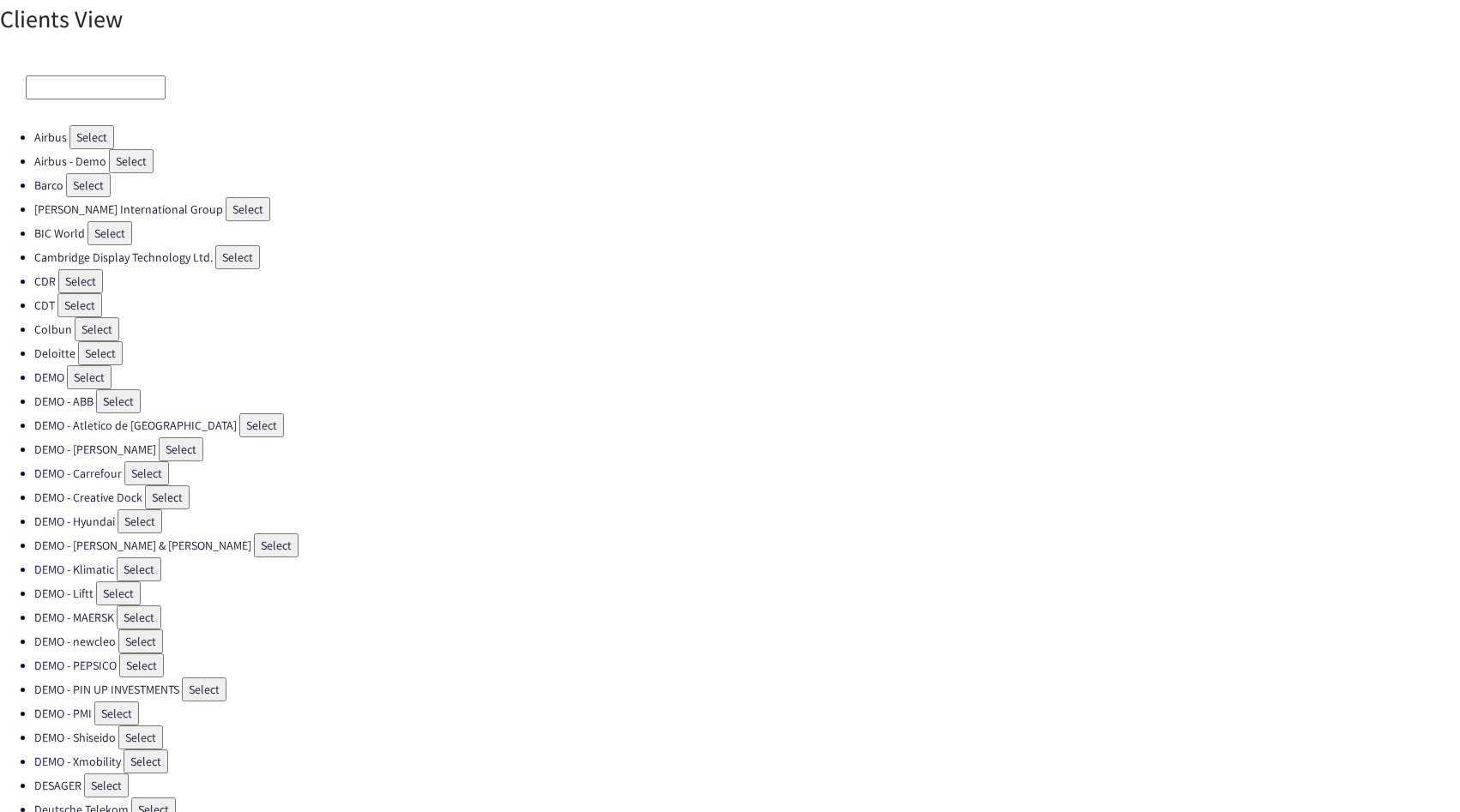
click at [123, 79] on input at bounding box center [96, 87] width 140 height 24
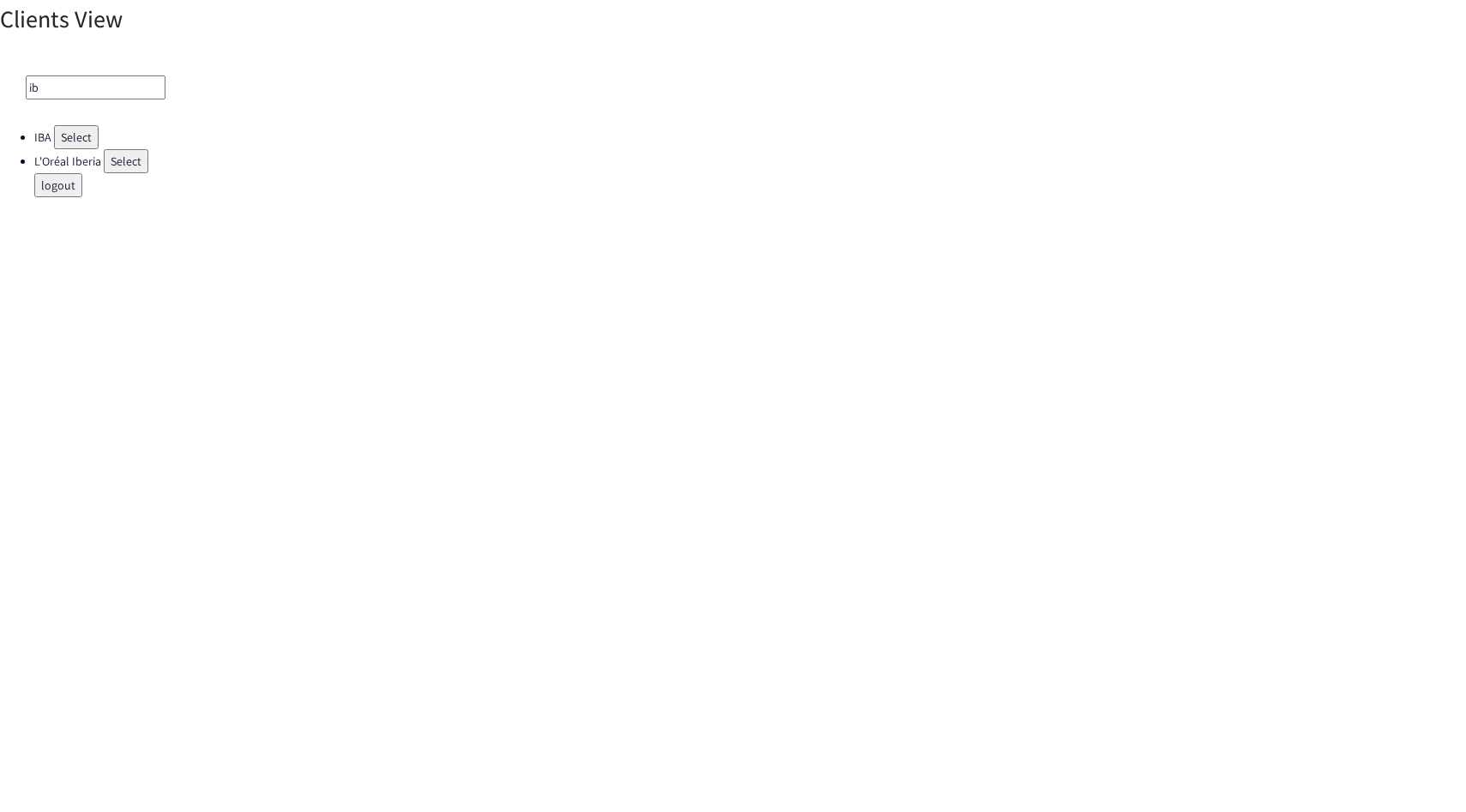
type input "ib"
click at [81, 150] on li "L'Oréal Iberia Select" at bounding box center [750, 161] width 1431 height 24
click at [81, 145] on button "Select" at bounding box center [77, 137] width 45 height 24
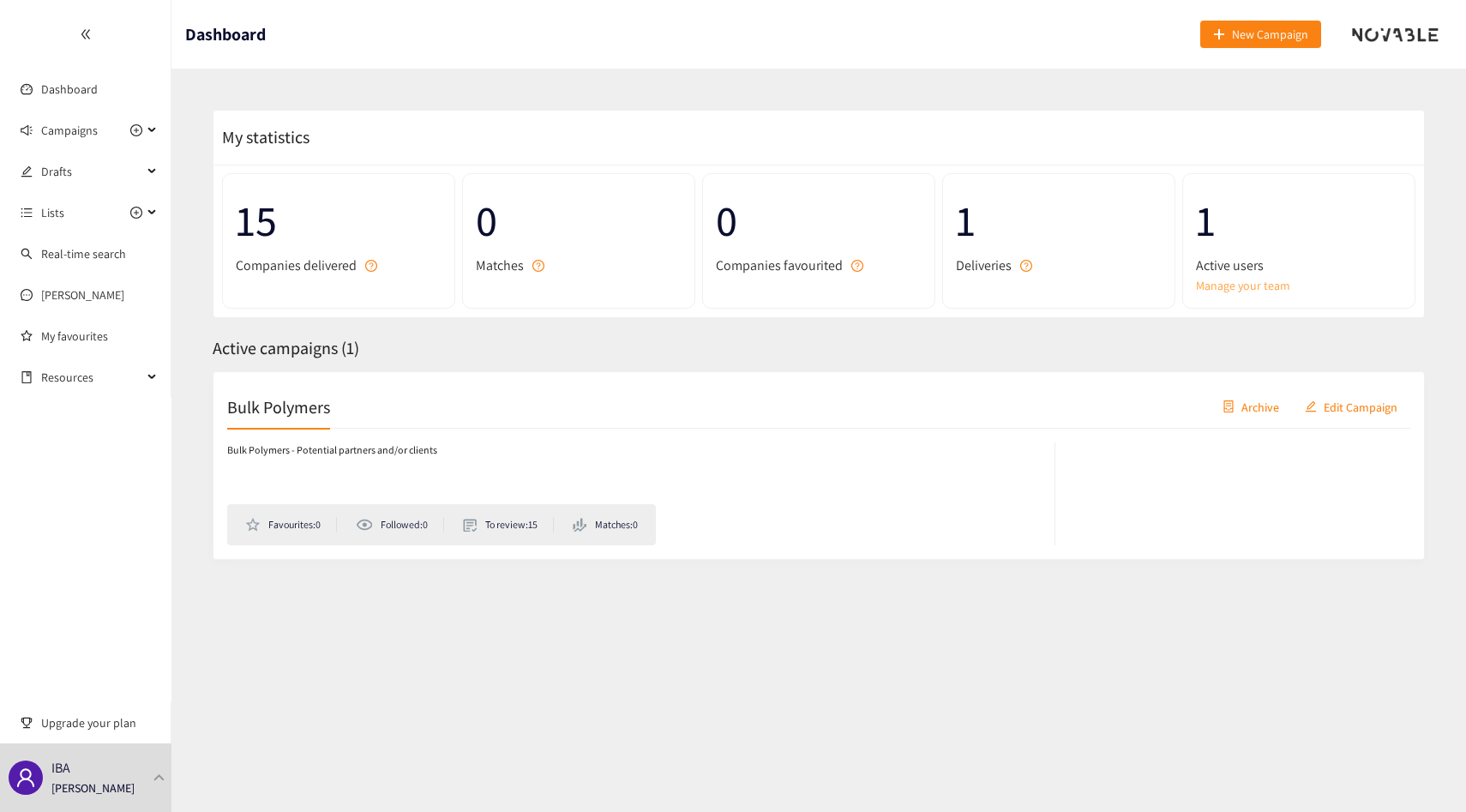
click at [1220, 288] on link "Manage your team" at bounding box center [1299, 286] width 205 height 19
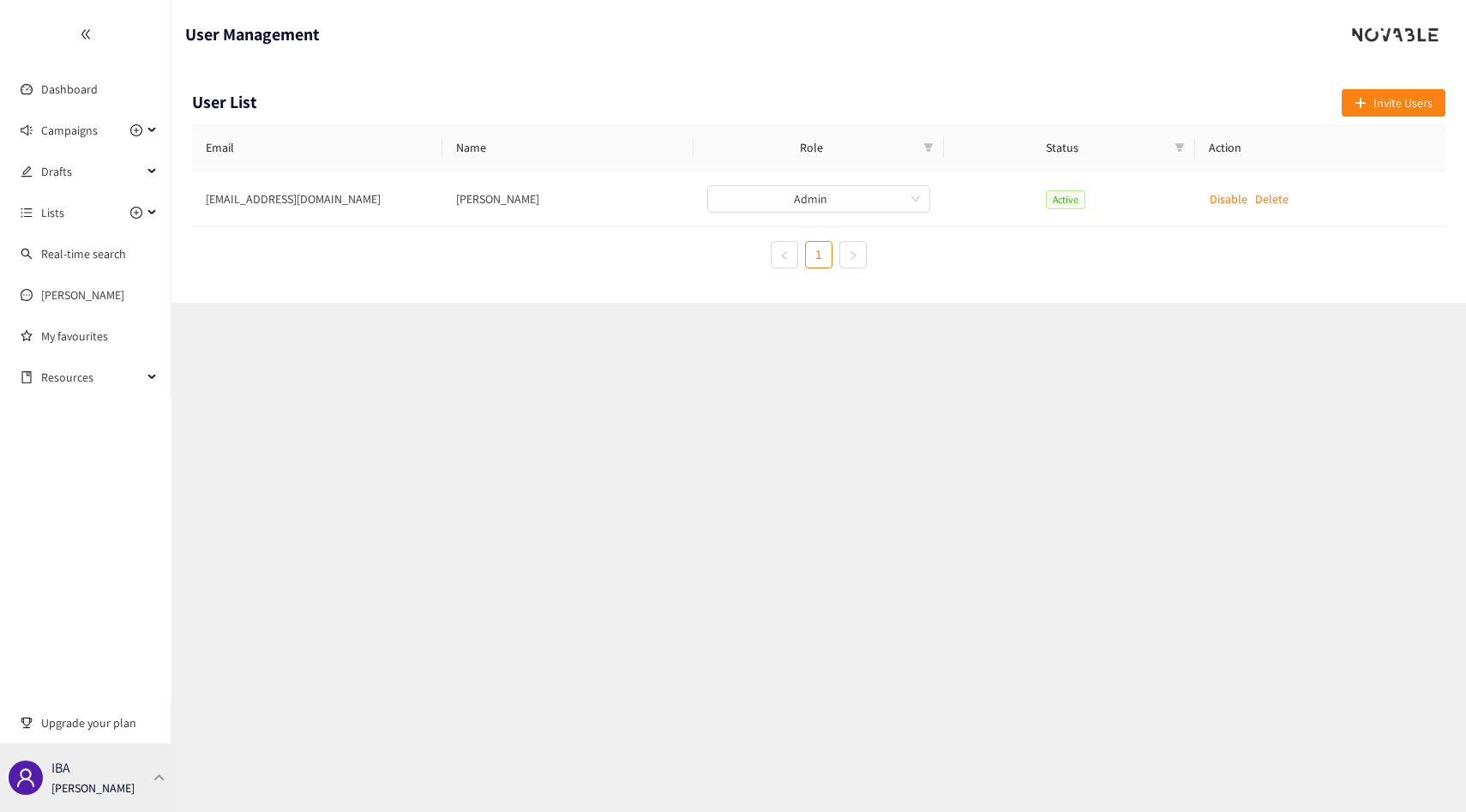
click at [124, 758] on div "IBA [PERSON_NAME]" at bounding box center [85, 777] width 172 height 68
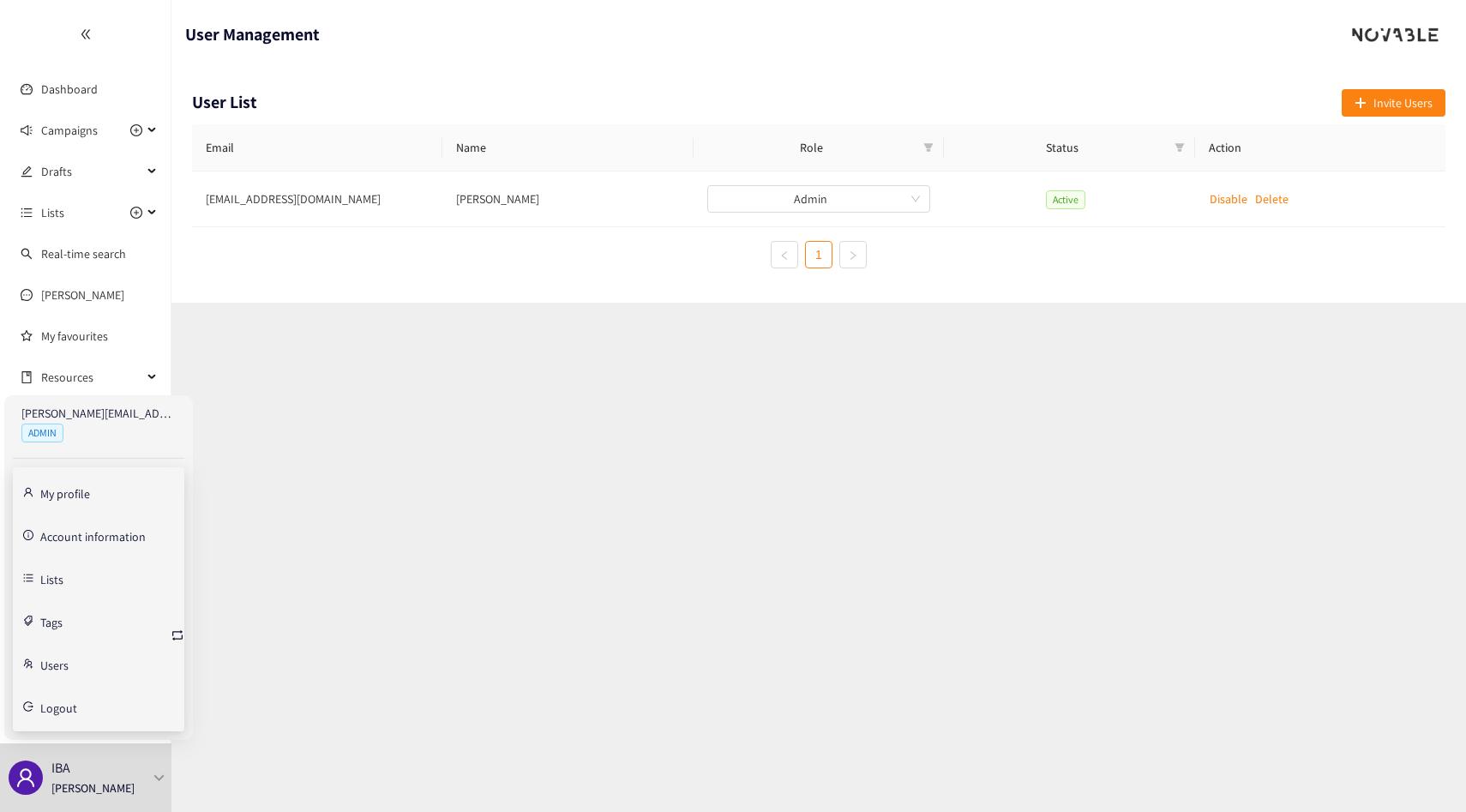
click at [90, 541] on link "Account information" at bounding box center [93, 535] width 105 height 16
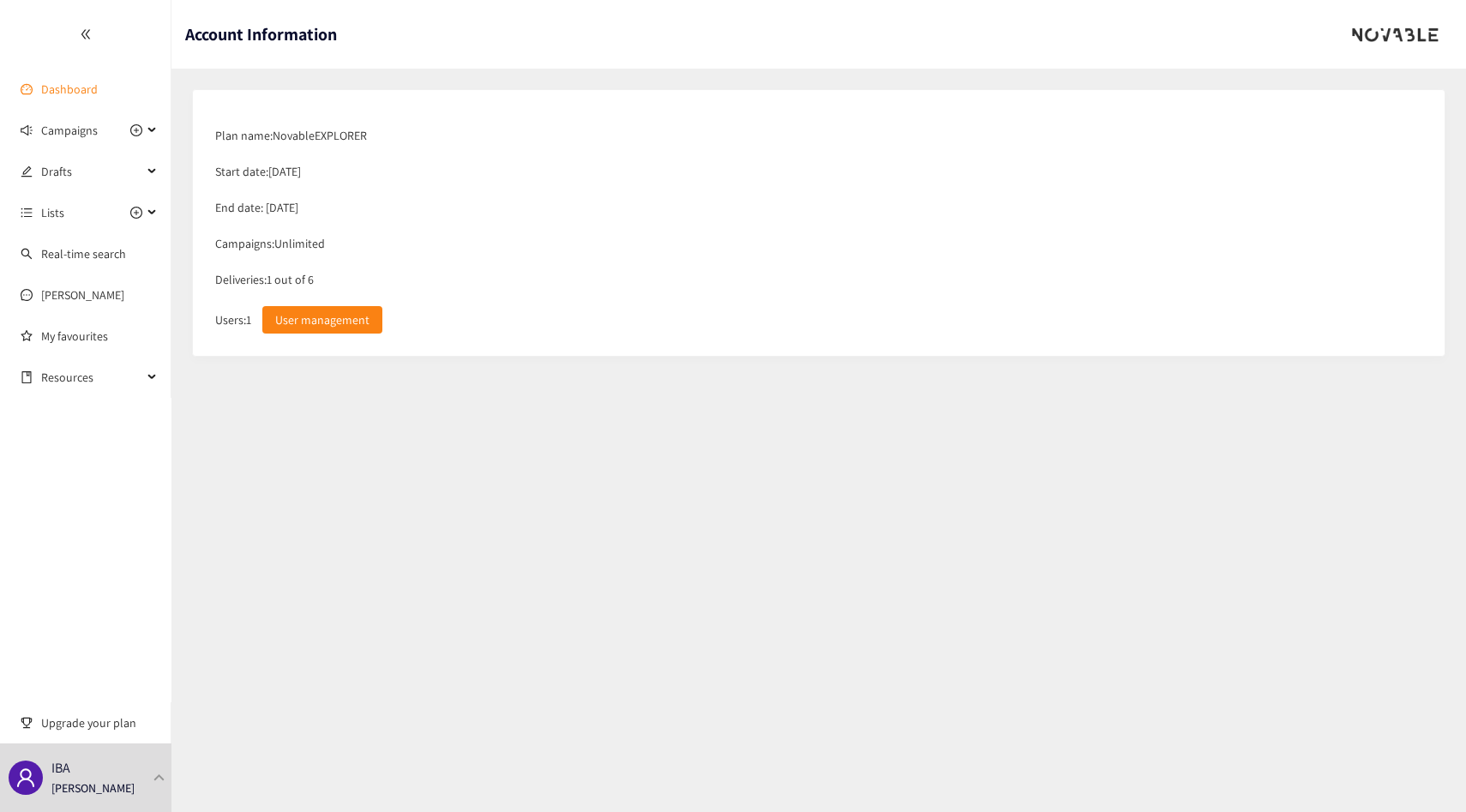
click at [98, 81] on link "Dashboard" at bounding box center [70, 89] width 57 height 16
